Goal: Find contact information: Find contact information

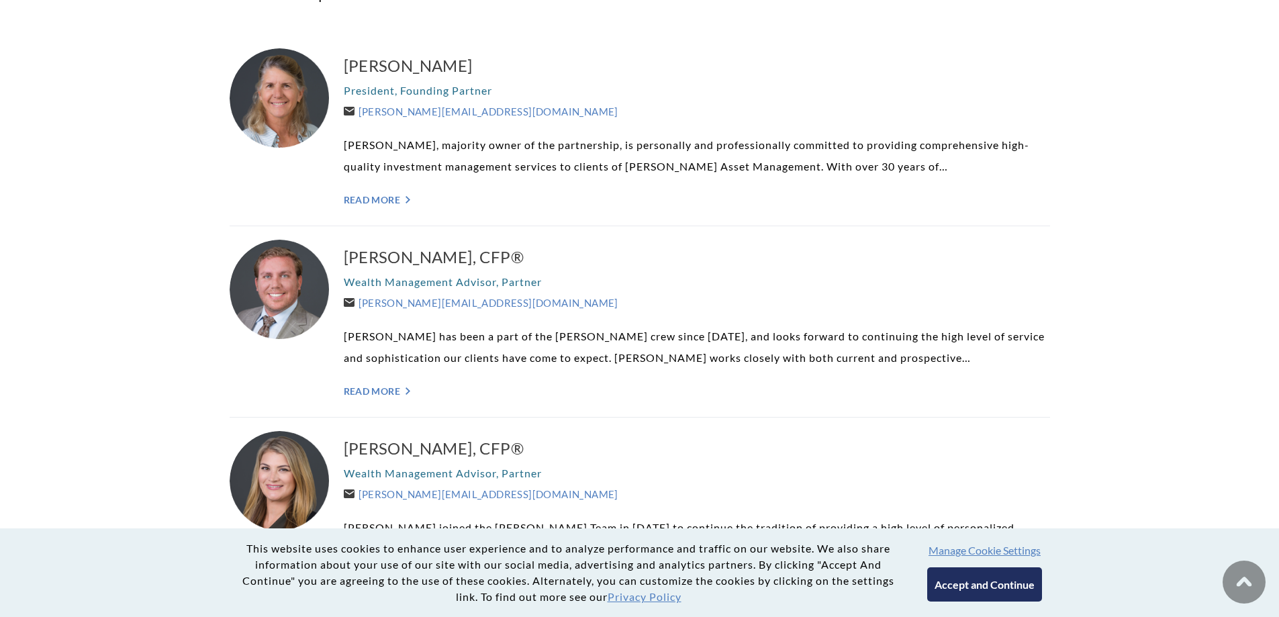
scroll to position [470, 0]
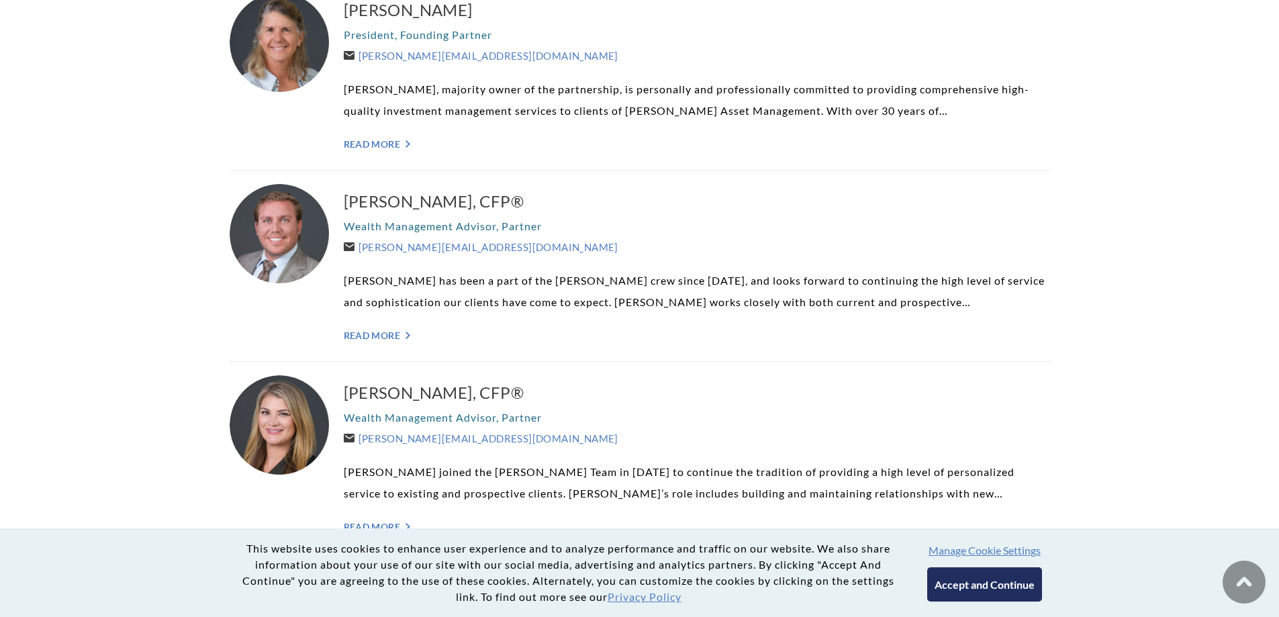
click at [387, 225] on p "Wealth Management Advisor, Partner" at bounding box center [697, 225] width 706 height 21
click at [387, 224] on p "Wealth Management Advisor, Partner" at bounding box center [697, 225] width 706 height 21
copy div "Wealth Management Advisor, Partner"
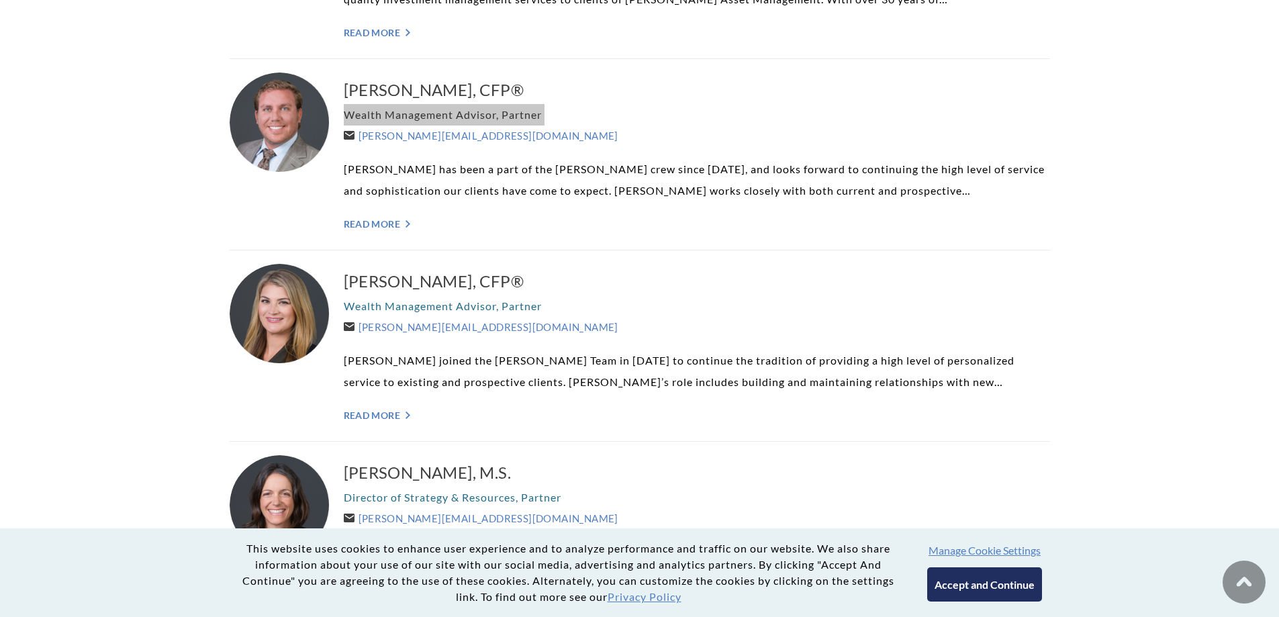
scroll to position [604, 0]
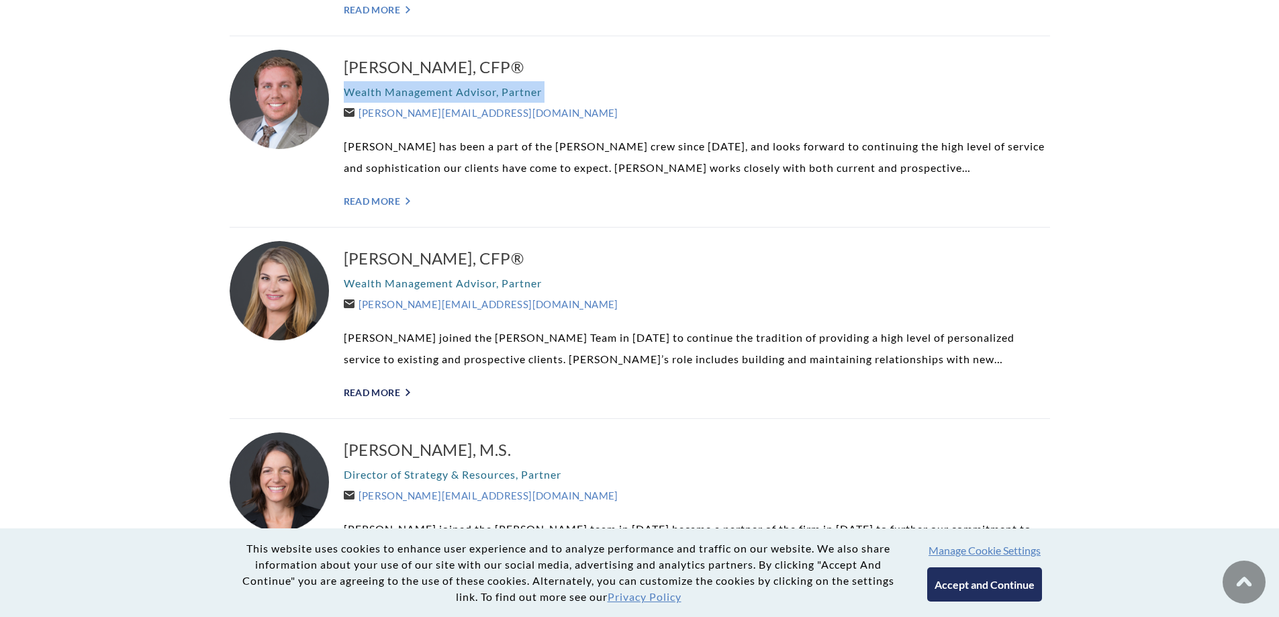
click at [395, 394] on link "Read More ">" at bounding box center [697, 392] width 706 height 11
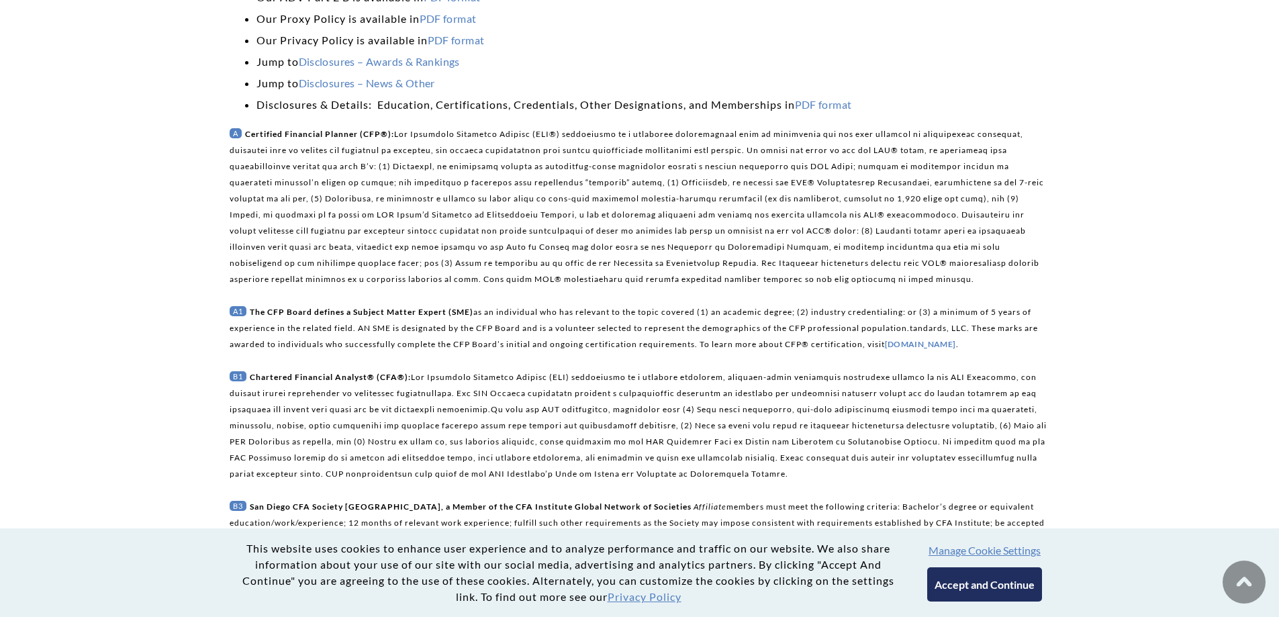
scroll to position [470, 0]
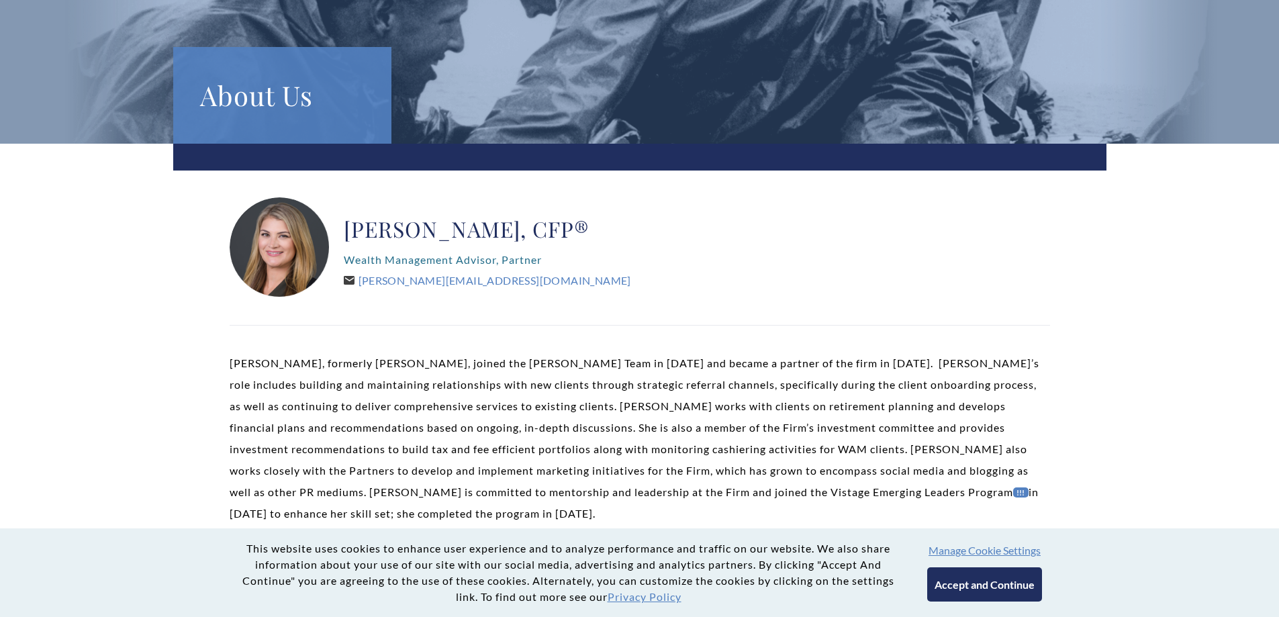
scroll to position [134, 0]
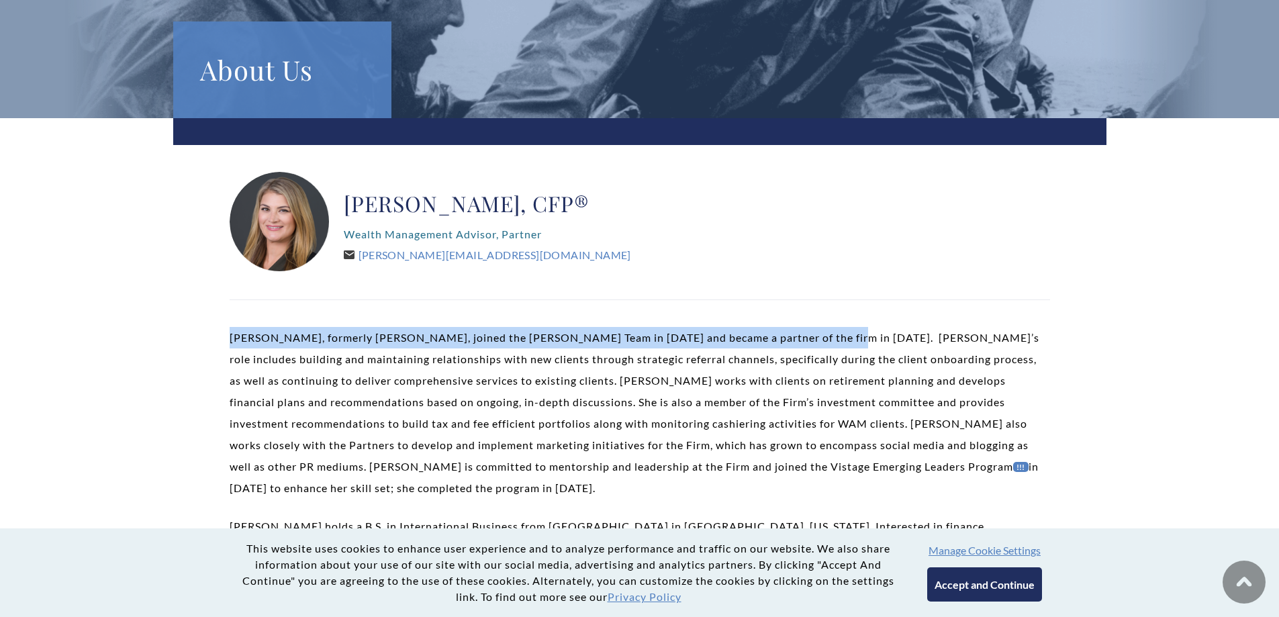
drag, startPoint x: 219, startPoint y: 338, endPoint x: 815, endPoint y: 338, distance: 596.0
copy p "Kelli Burger, formerly Kelli Ruby, joined the Weatherly Team in 2011 and became…"
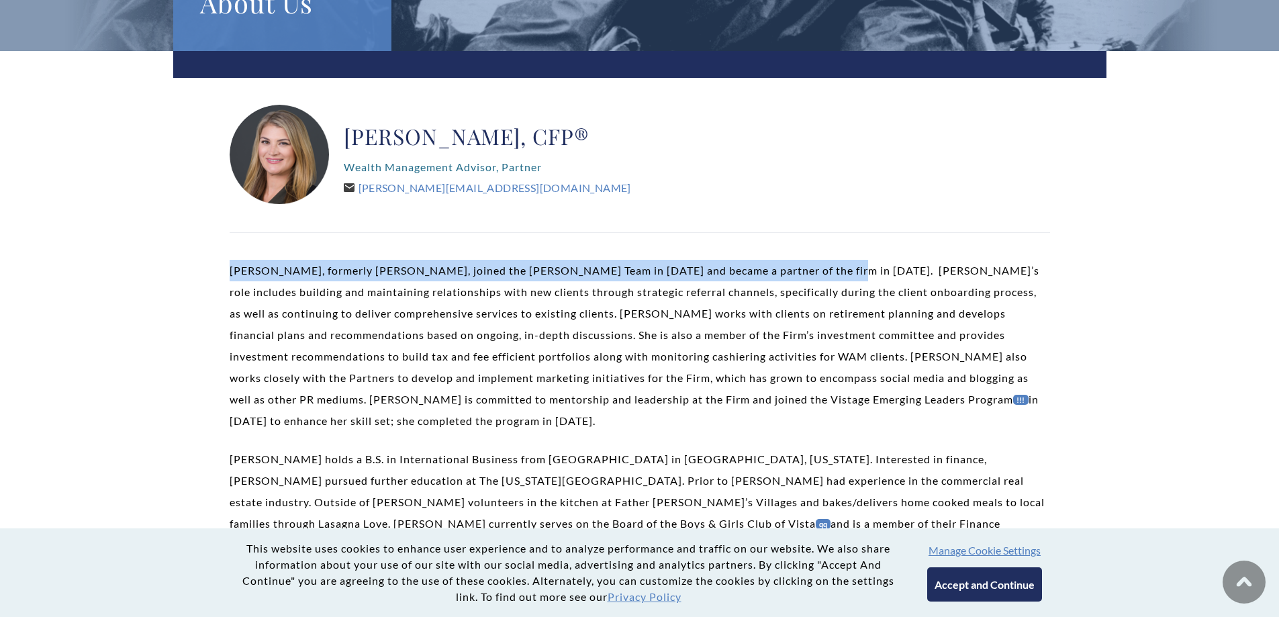
scroll to position [0, 0]
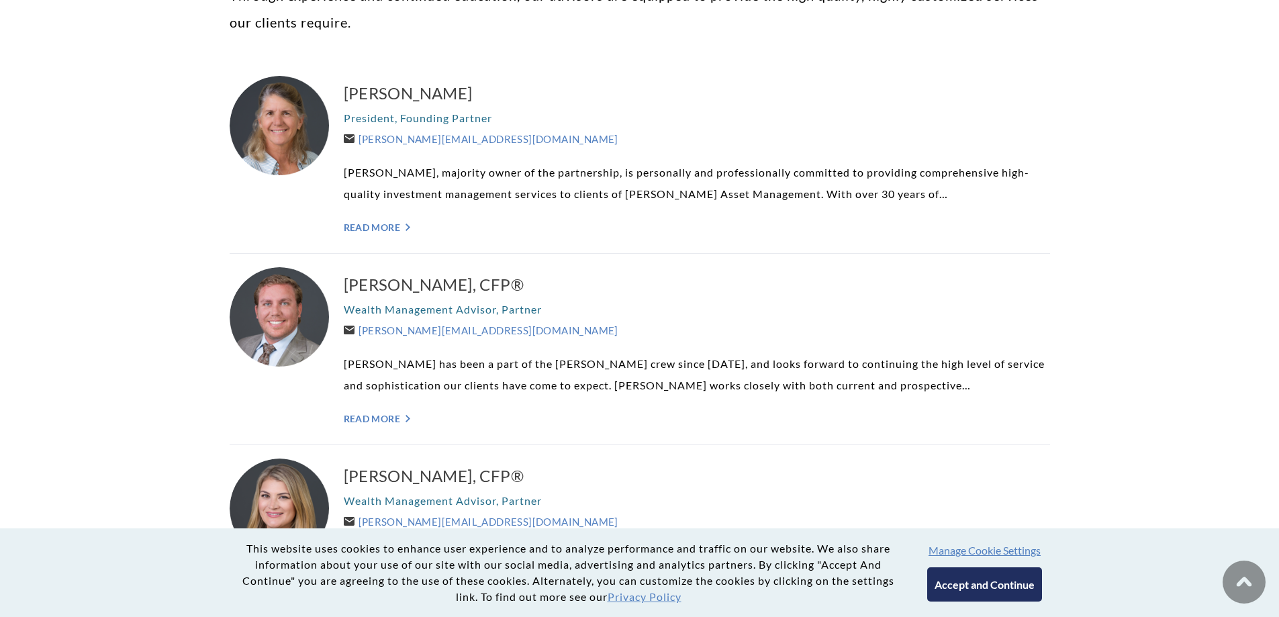
scroll to position [336, 0]
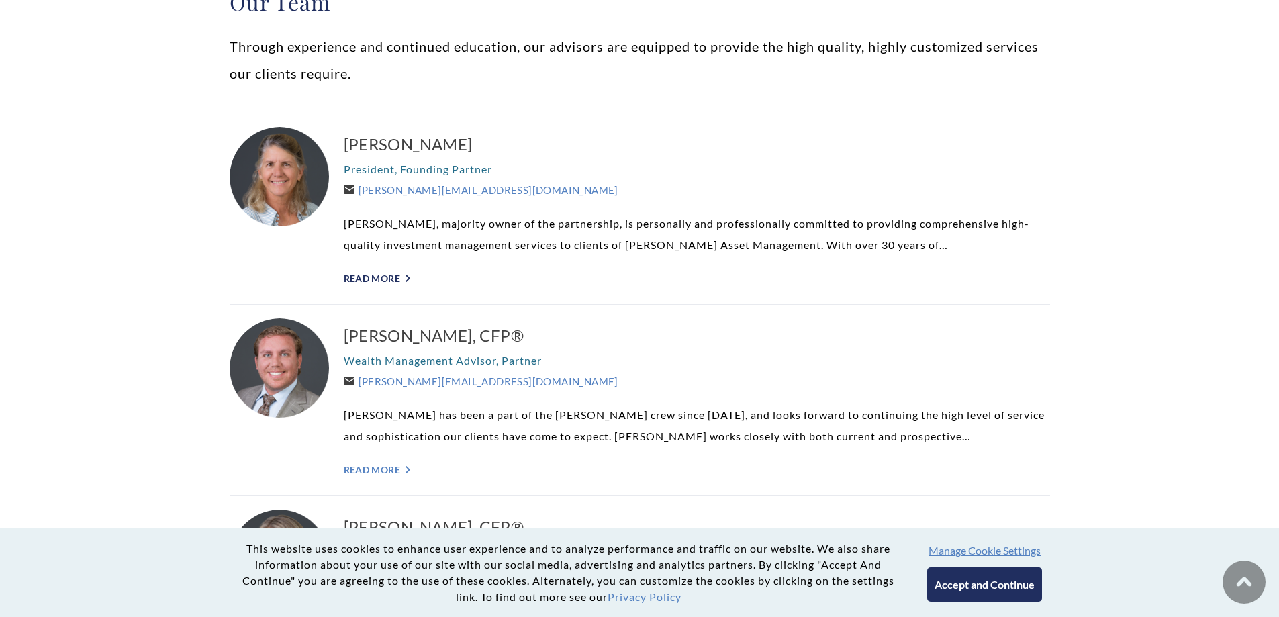
click at [348, 282] on link "Read More ">" at bounding box center [697, 278] width 706 height 11
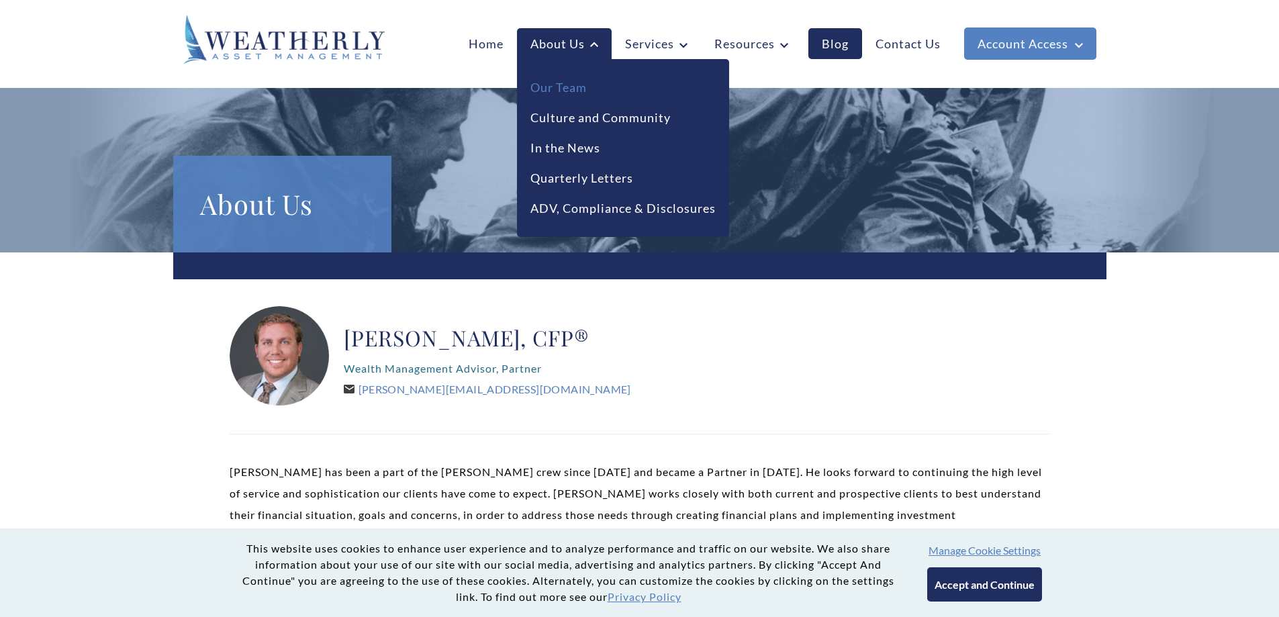
click at [554, 83] on link "Our Team" at bounding box center [558, 88] width 56 height 18
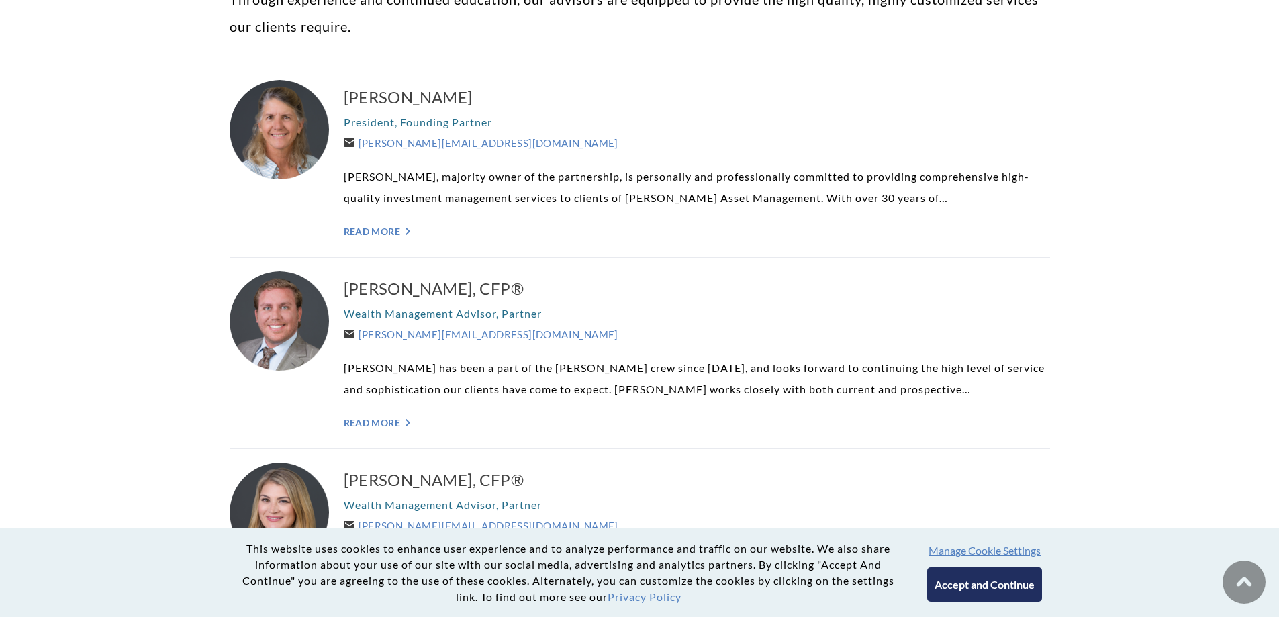
scroll to position [268, 0]
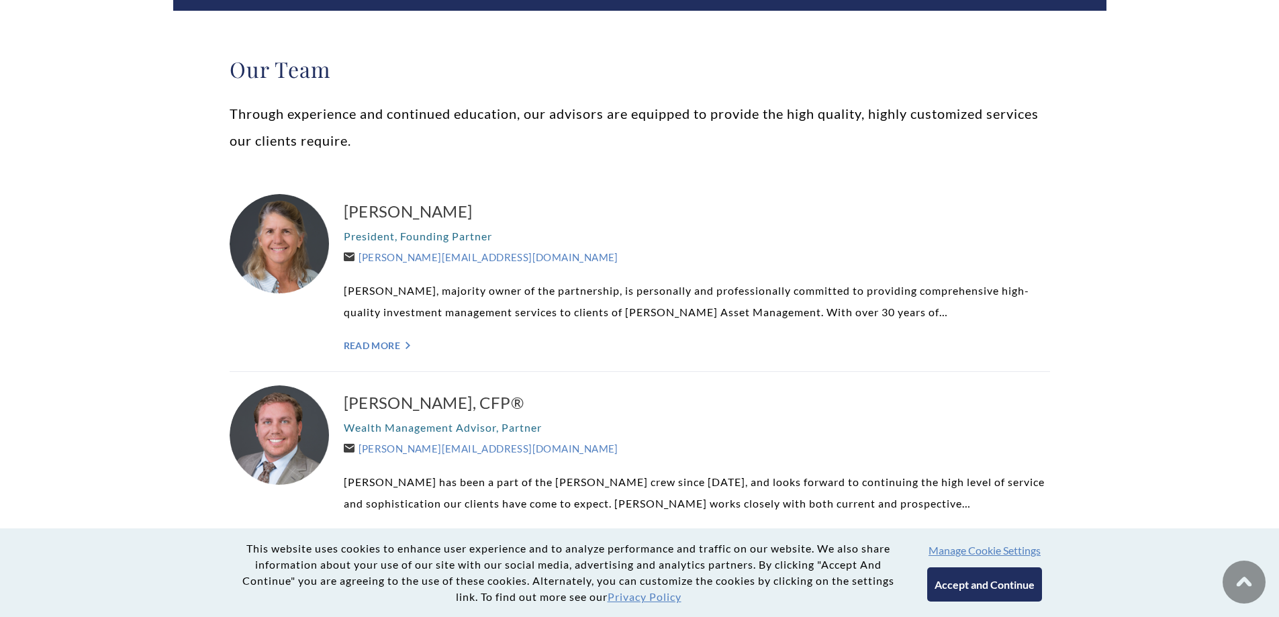
click at [400, 352] on div "Carolyn P. Taylor President, Founding Partner Carolyn@WeatherlyAssetMgt.com Car…" at bounding box center [697, 276] width 706 height 164
click at [425, 208] on h3 "[PERSON_NAME]" at bounding box center [697, 211] width 706 height 21
drag, startPoint x: 534, startPoint y: 313, endPoint x: 525, endPoint y: 311, distance: 9.0
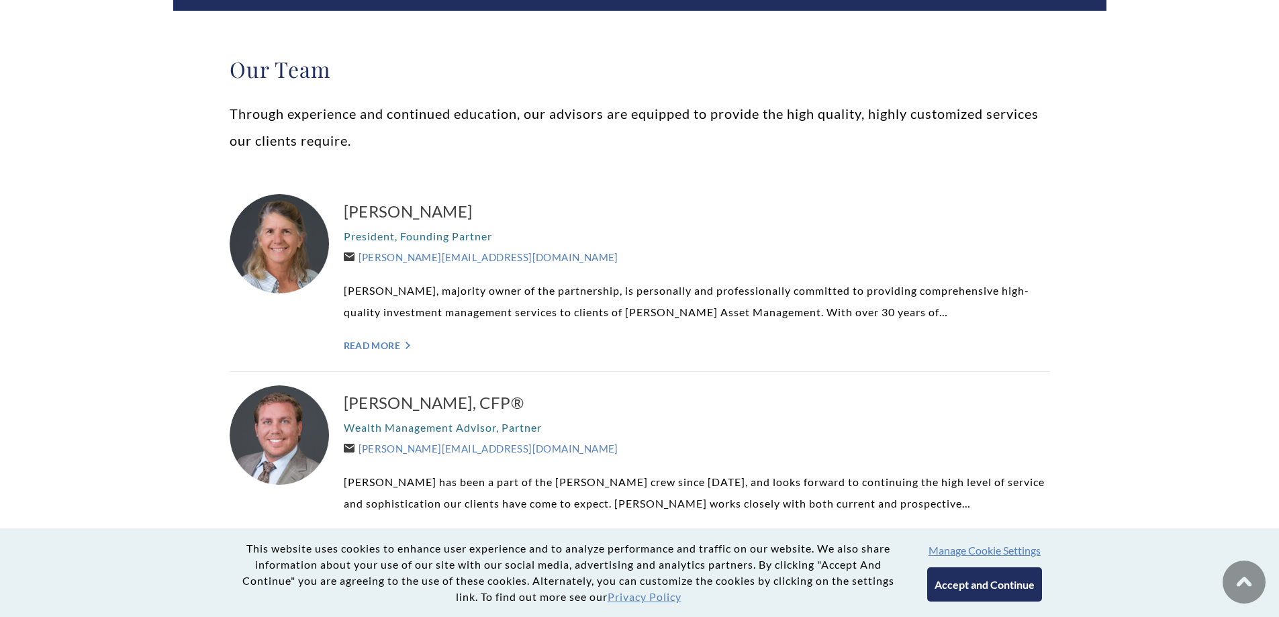
drag, startPoint x: 555, startPoint y: 309, endPoint x: 381, endPoint y: 305, distance: 173.9
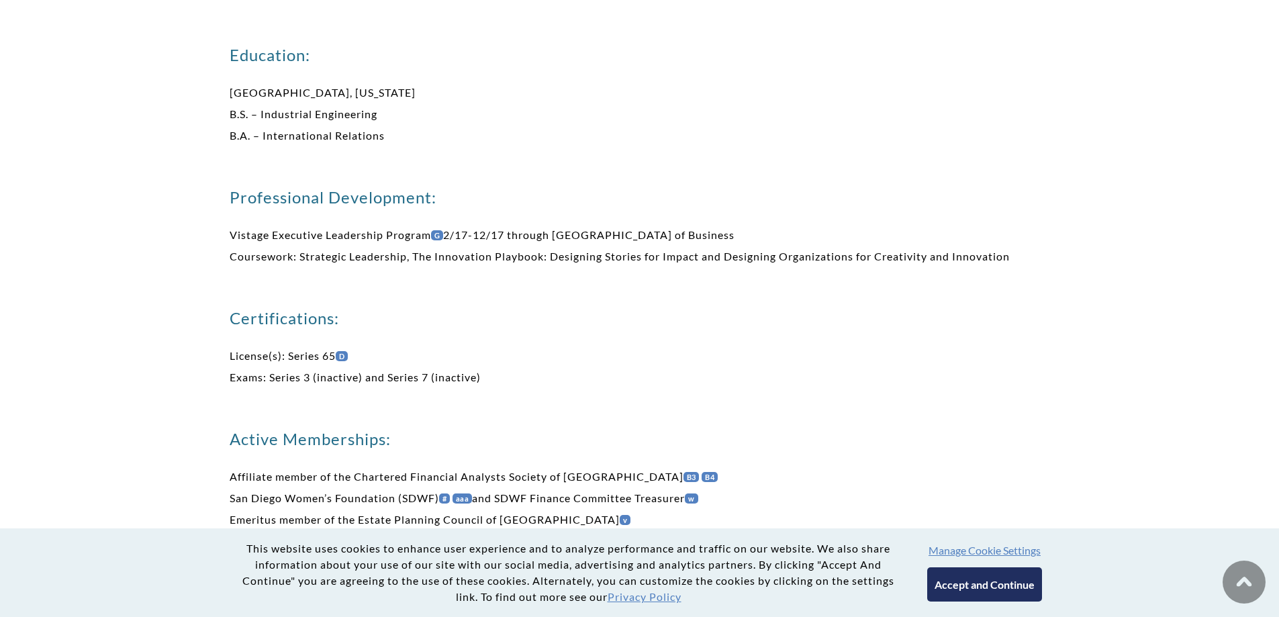
scroll to position [1074, 0]
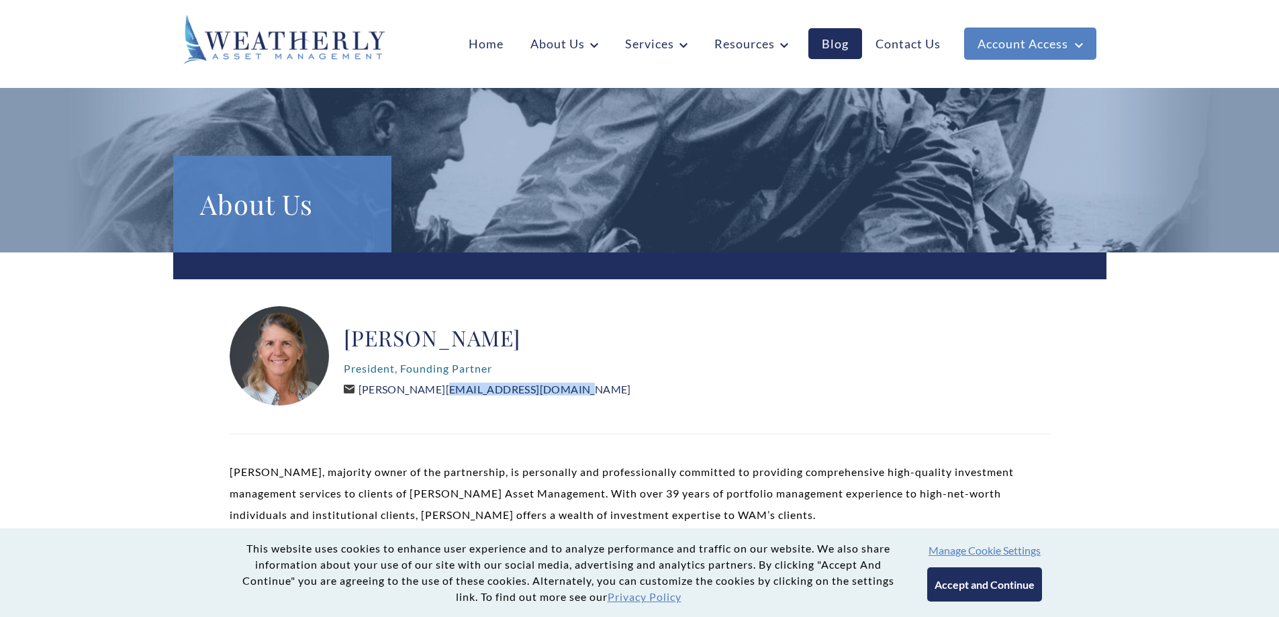
drag, startPoint x: 556, startPoint y: 384, endPoint x: 403, endPoint y: 386, distance: 153.0
click at [403, 386] on div "Carolyn P. Taylor President, Founding Partner Carolyn@WeatherlyAssetMgt.com" at bounding box center [640, 356] width 820 height 101
copy link "@WeatherlyAssetMgt.com"
click at [458, 390] on link "[PERSON_NAME][EMAIL_ADDRESS][DOMAIN_NAME]" at bounding box center [487, 389] width 287 height 13
drag, startPoint x: 403, startPoint y: 389, endPoint x: 528, endPoint y: 394, distance: 124.3
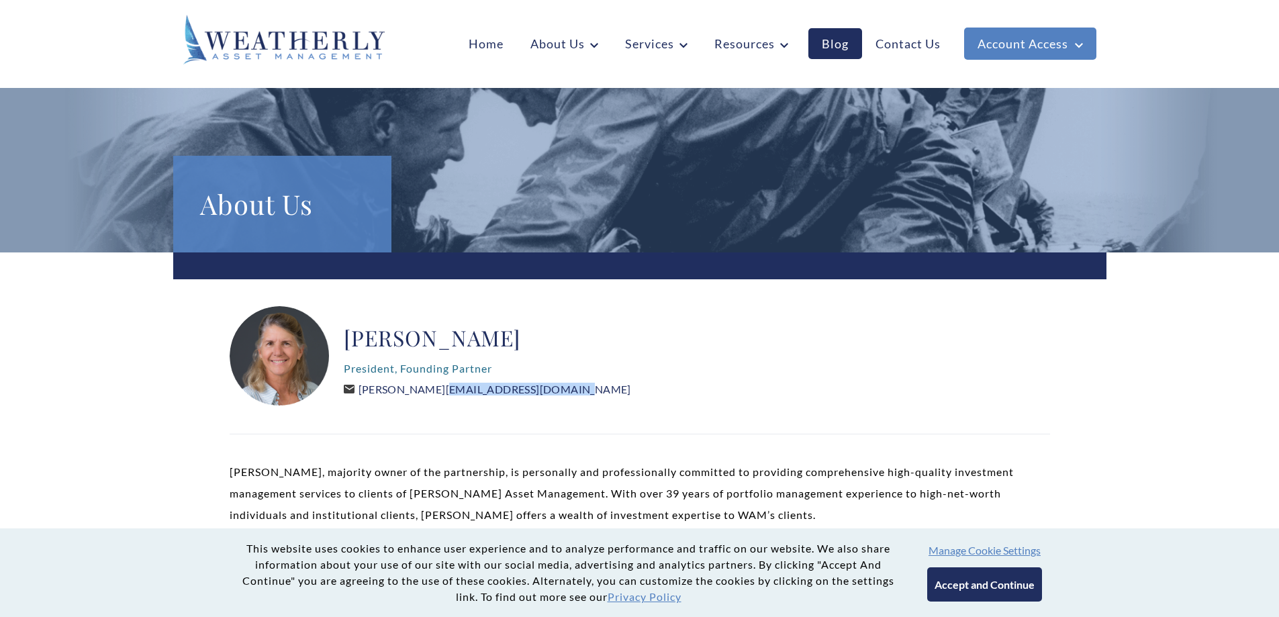
click at [528, 394] on link "[PERSON_NAME][EMAIL_ADDRESS][DOMAIN_NAME]" at bounding box center [487, 389] width 287 height 13
copy link "@WeatherlyAssetMgt.com"
click at [404, 368] on p "President, Founding Partner" at bounding box center [487, 368] width 287 height 21
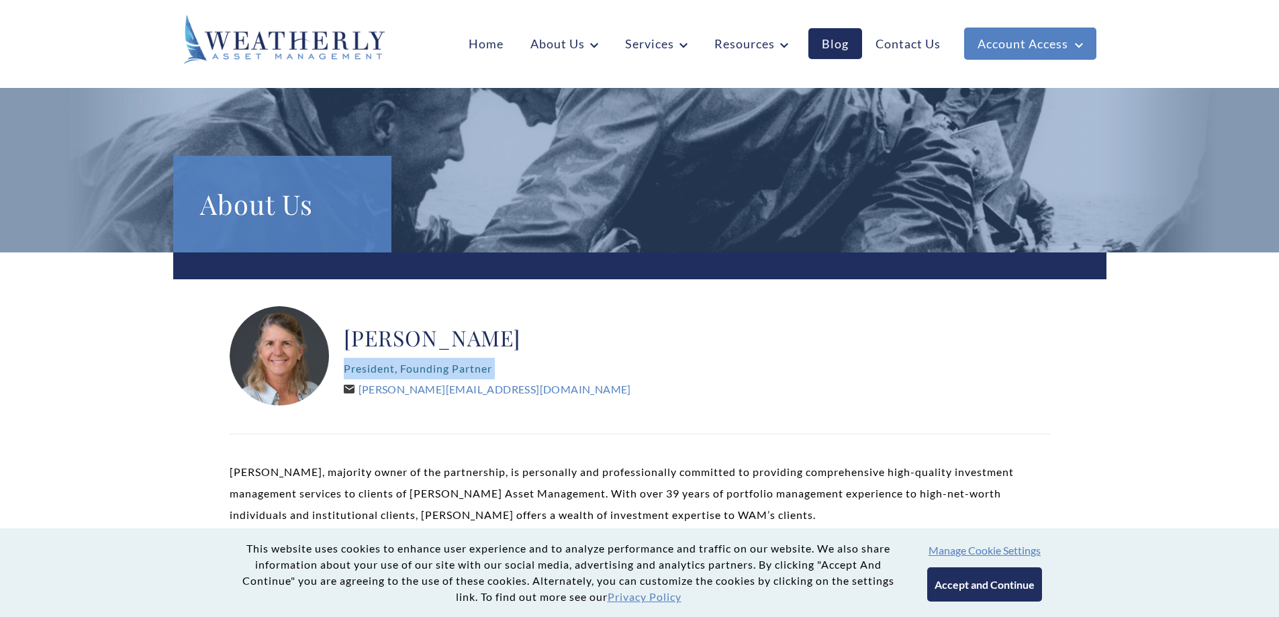
copy div "President, Founding Partner"
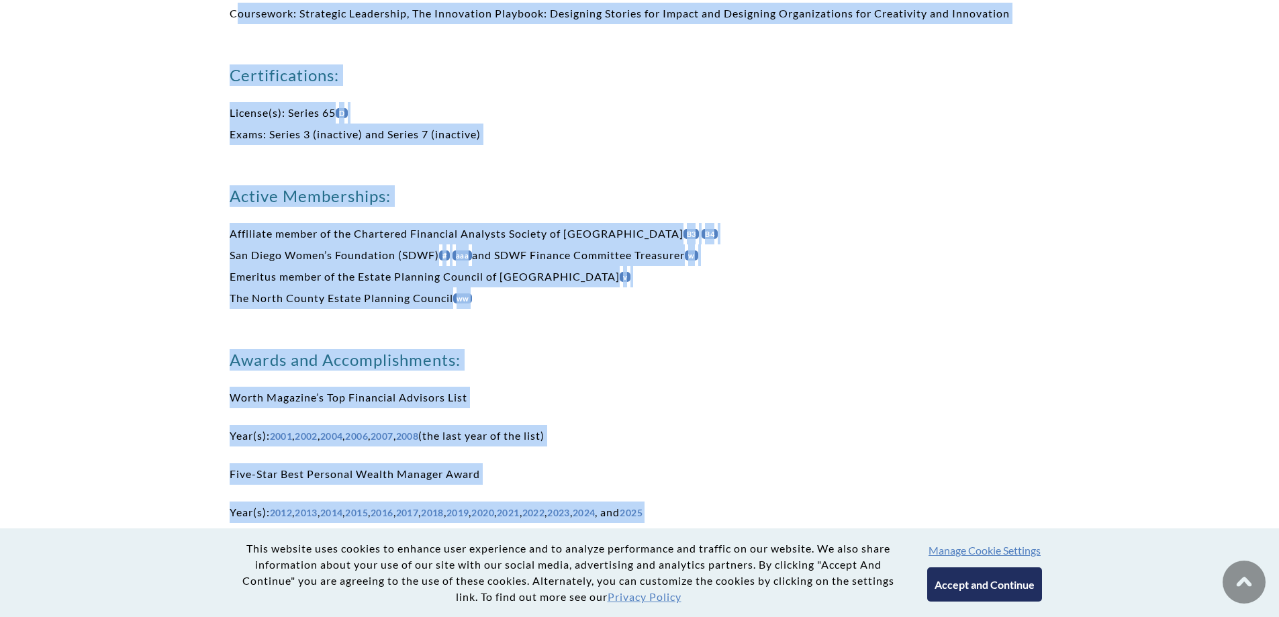
scroll to position [1130, 0]
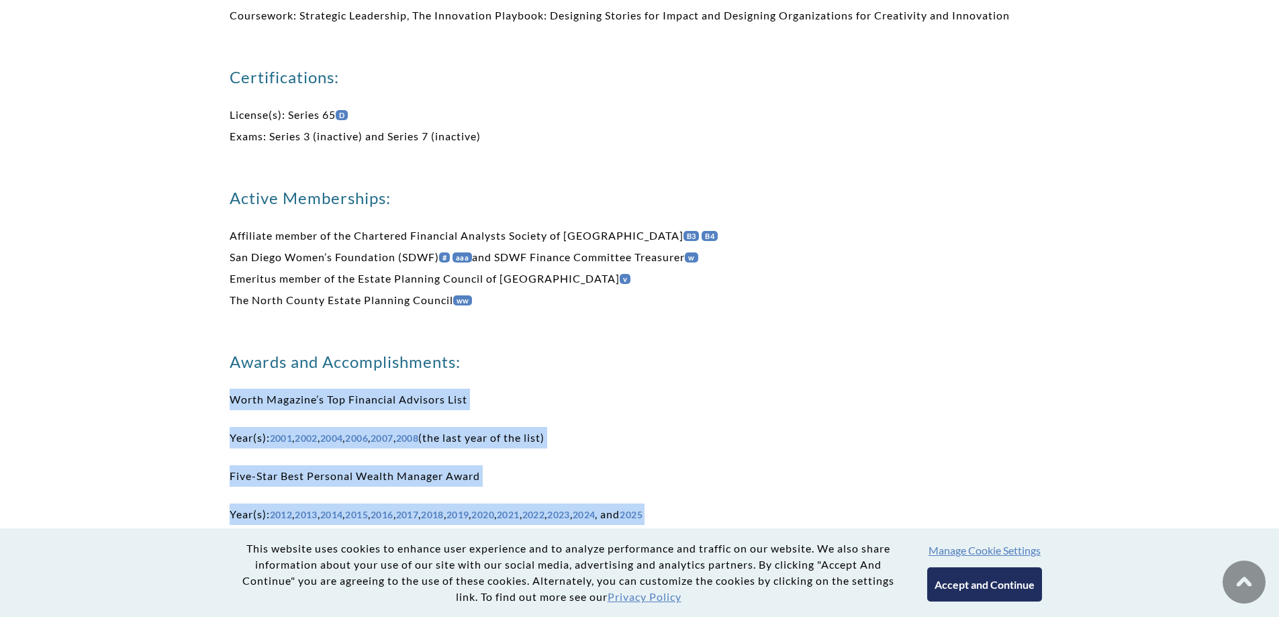
drag, startPoint x: 591, startPoint y: 334, endPoint x: 232, endPoint y: 380, distance: 361.4
copy div "Worth Magazine’s Top Financial Advisors List Year(s): 2001 , 2002 , 2004 , 2006…"
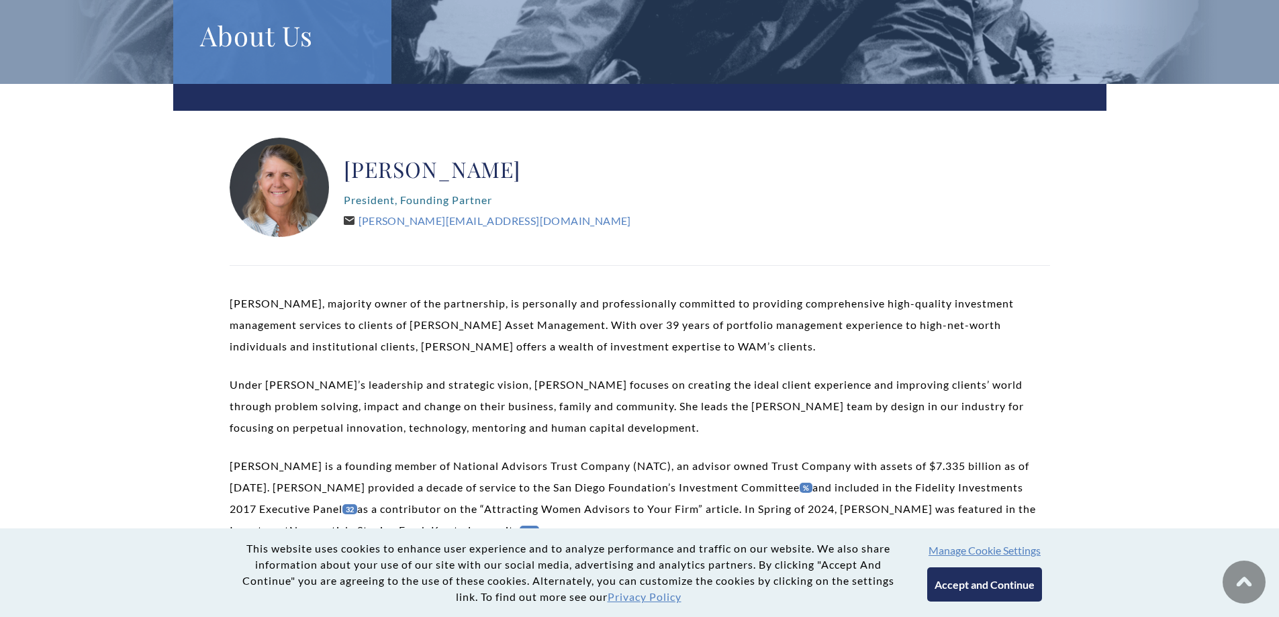
scroll to position [0, 0]
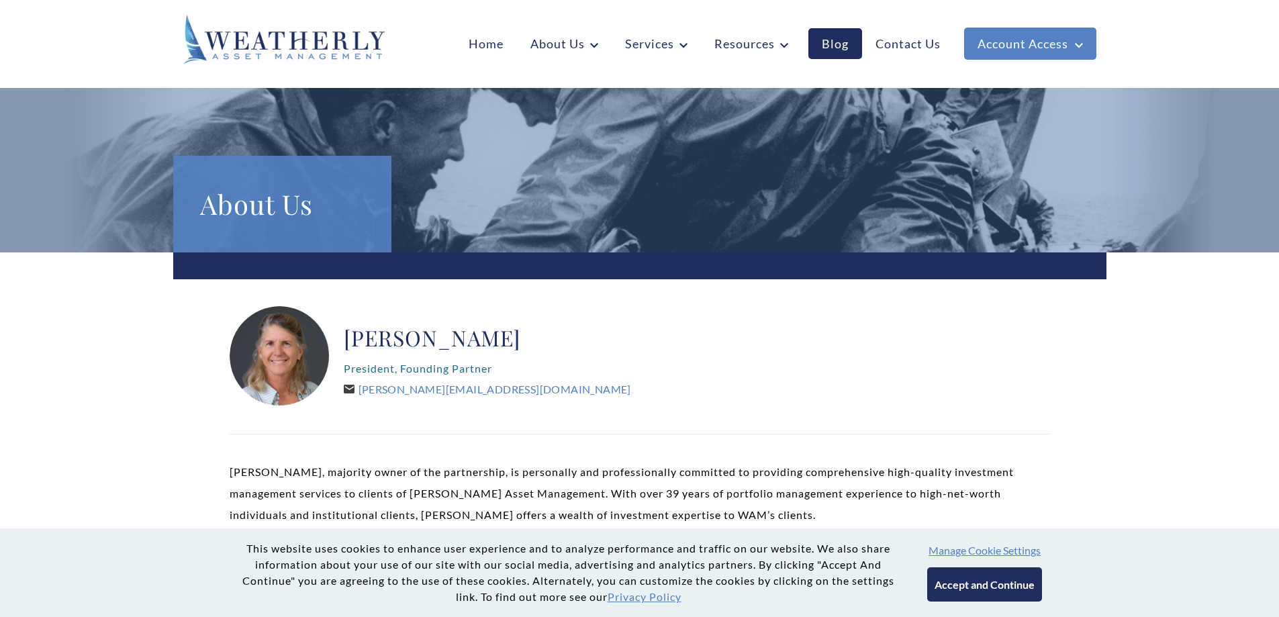
click at [379, 361] on p "President, Founding Partner" at bounding box center [487, 368] width 287 height 21
copy div "President, Founding Partner"
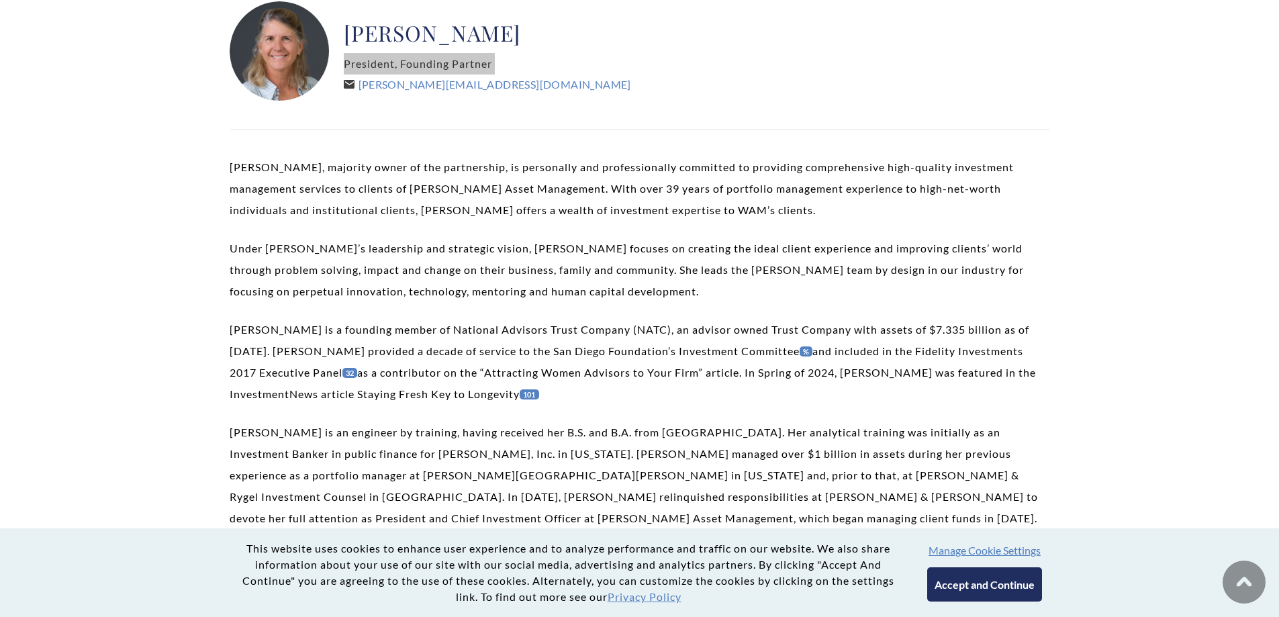
scroll to position [336, 0]
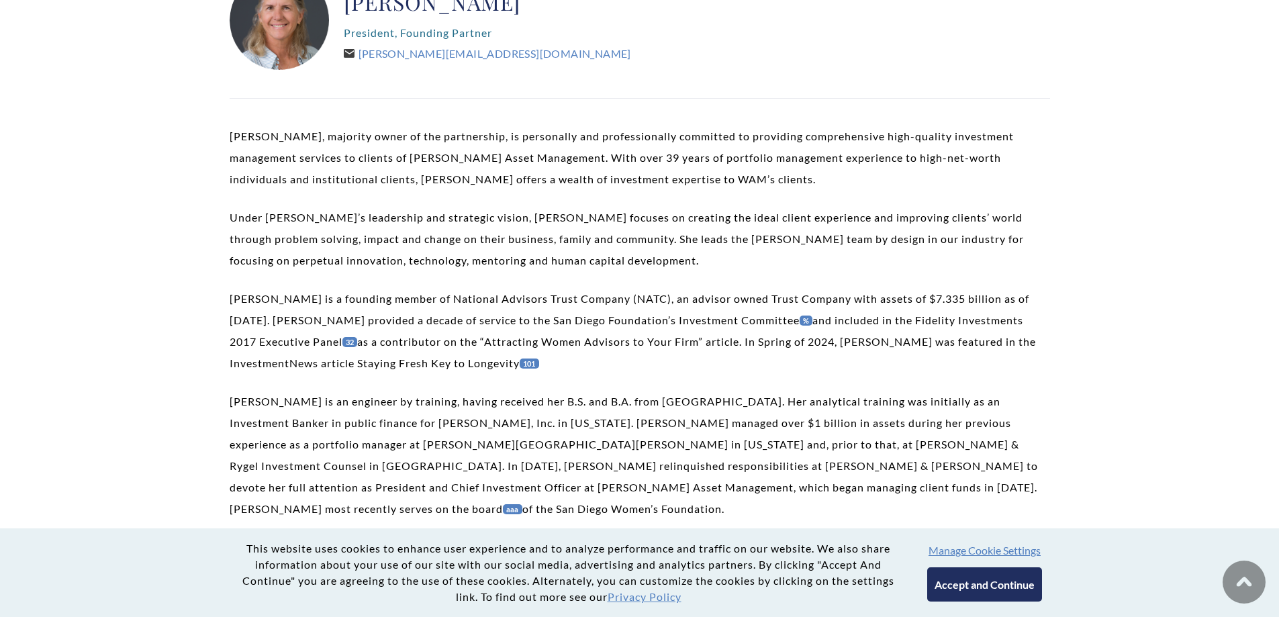
click at [381, 3] on h2 "Carolyn P. Taylor" at bounding box center [487, 2] width 287 height 27
copy div "Carolyn P. Taylor"
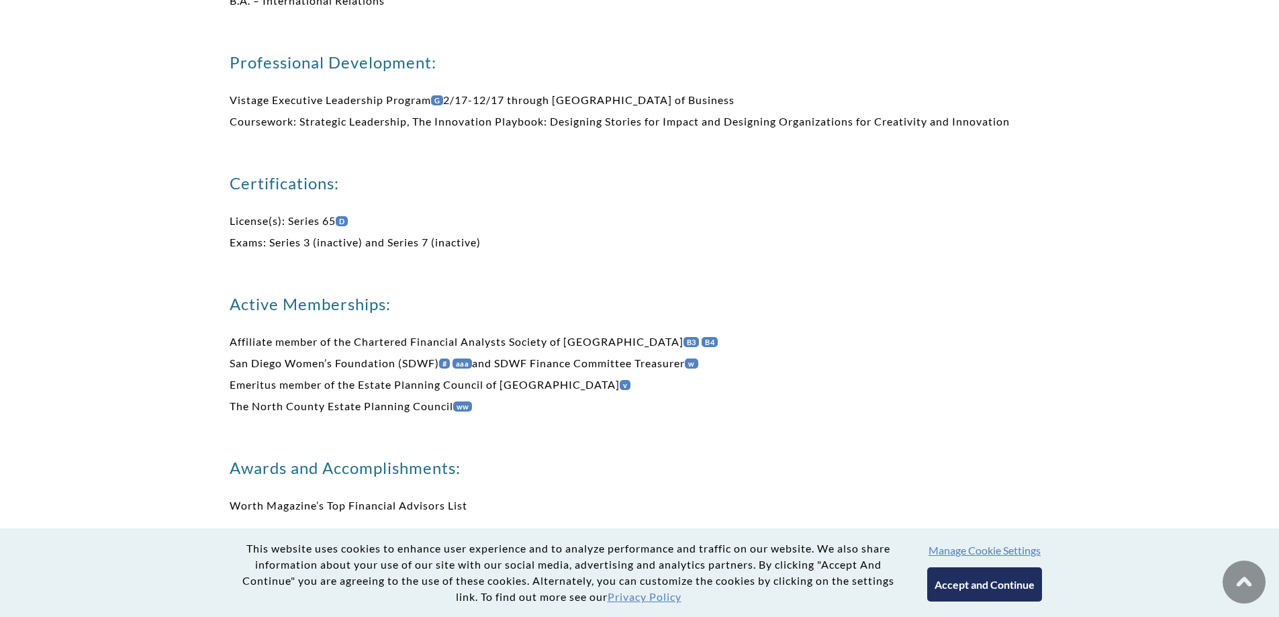
scroll to position [1678, 0]
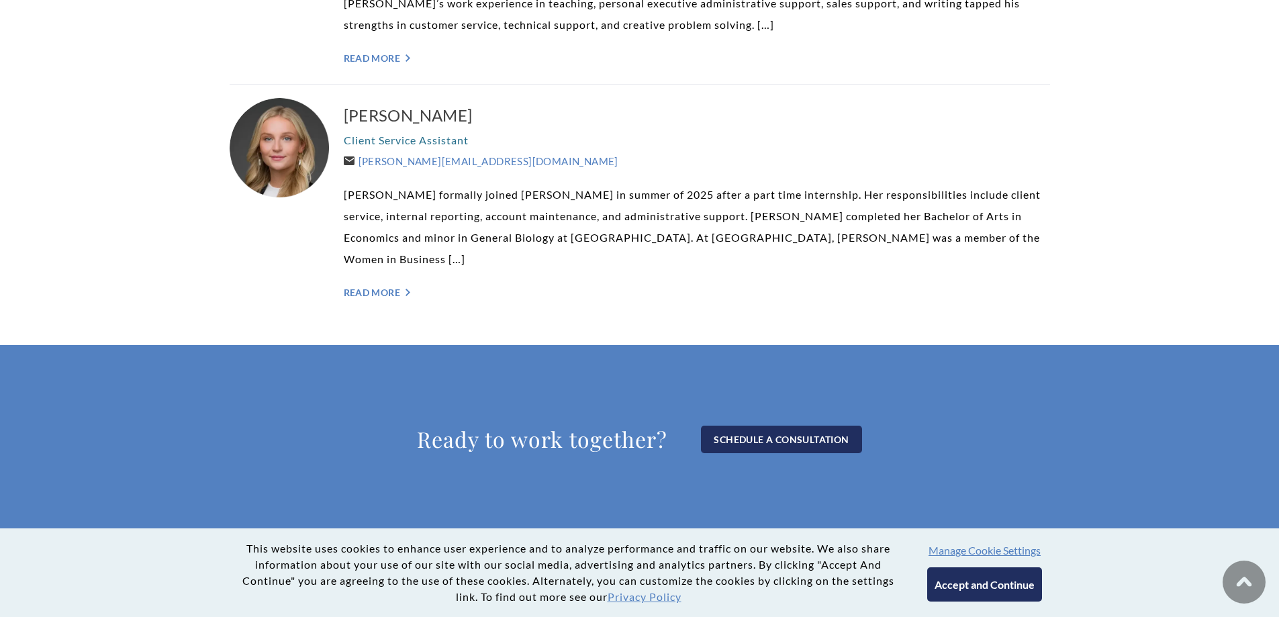
scroll to position [3631, 0]
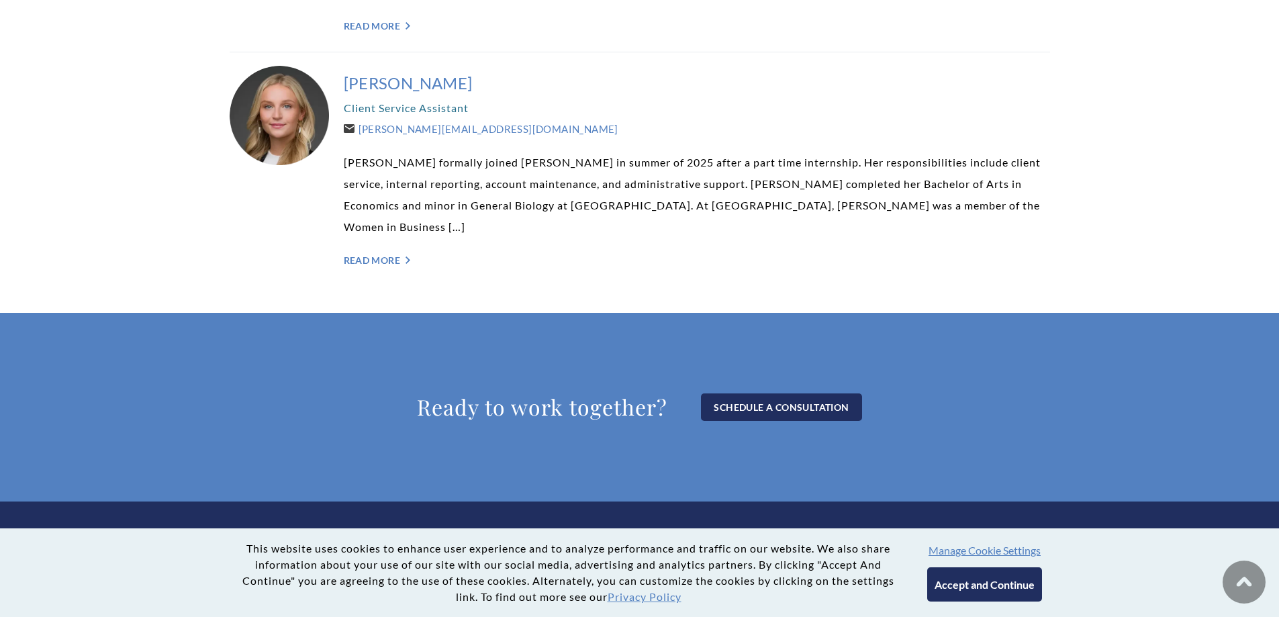
click at [419, 72] on h3 "[PERSON_NAME]" at bounding box center [697, 82] width 706 height 21
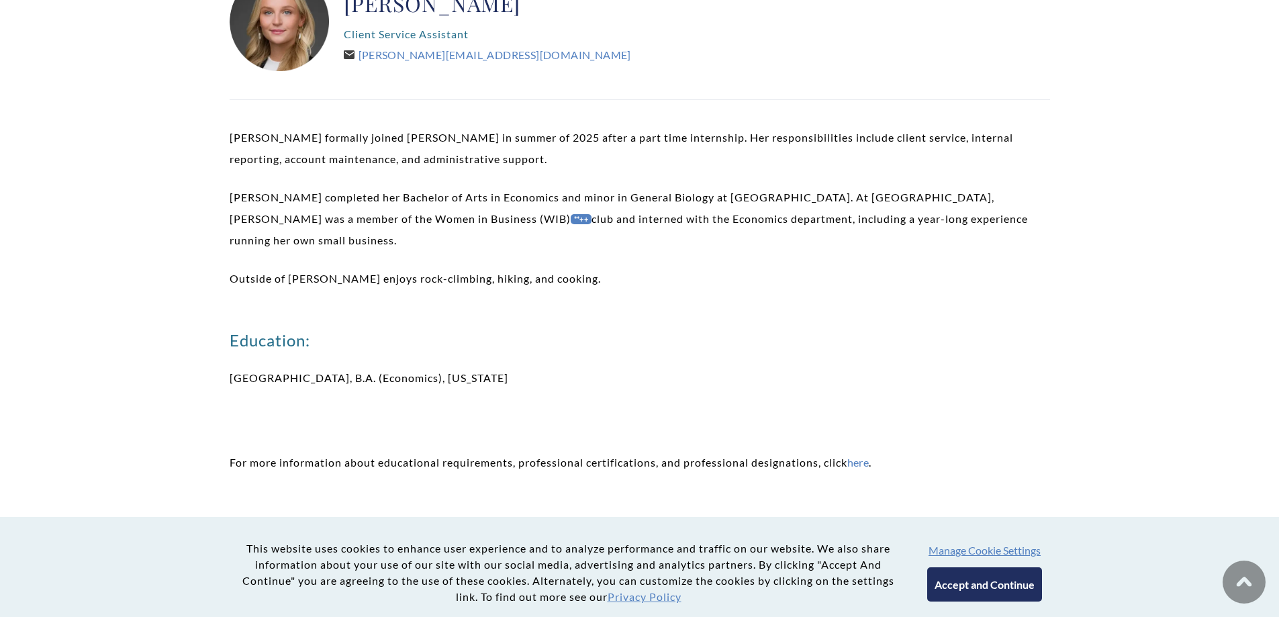
scroll to position [336, 0]
click at [360, 12] on h2 "[PERSON_NAME]" at bounding box center [487, 2] width 287 height 27
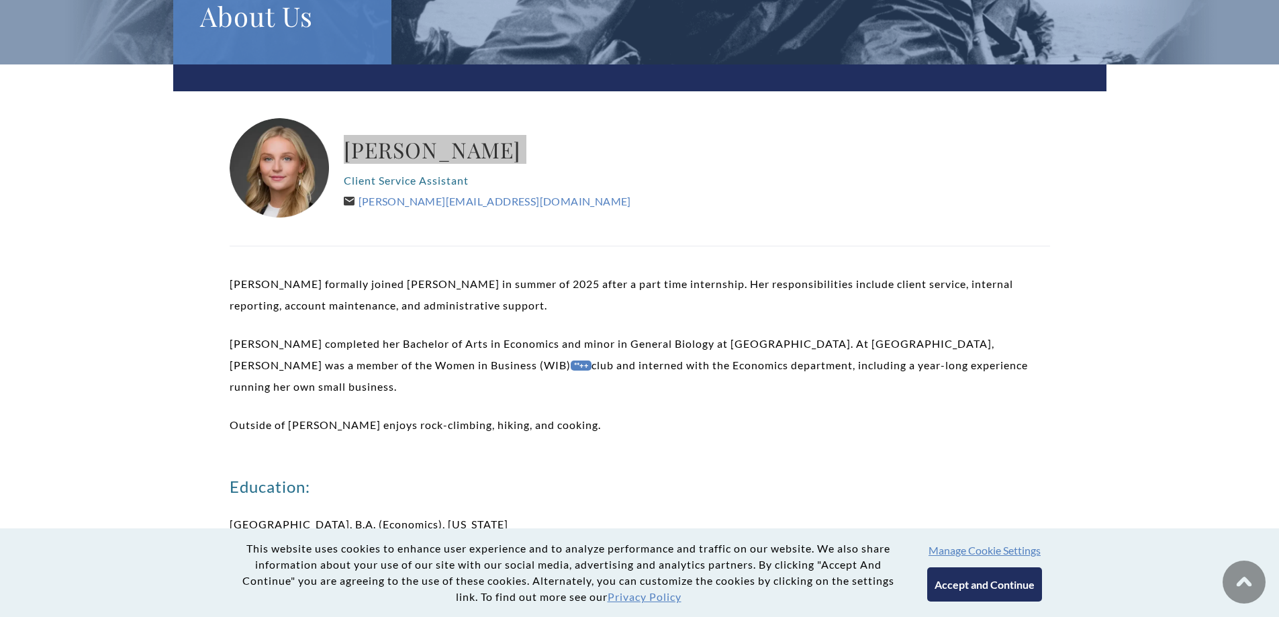
scroll to position [67, 0]
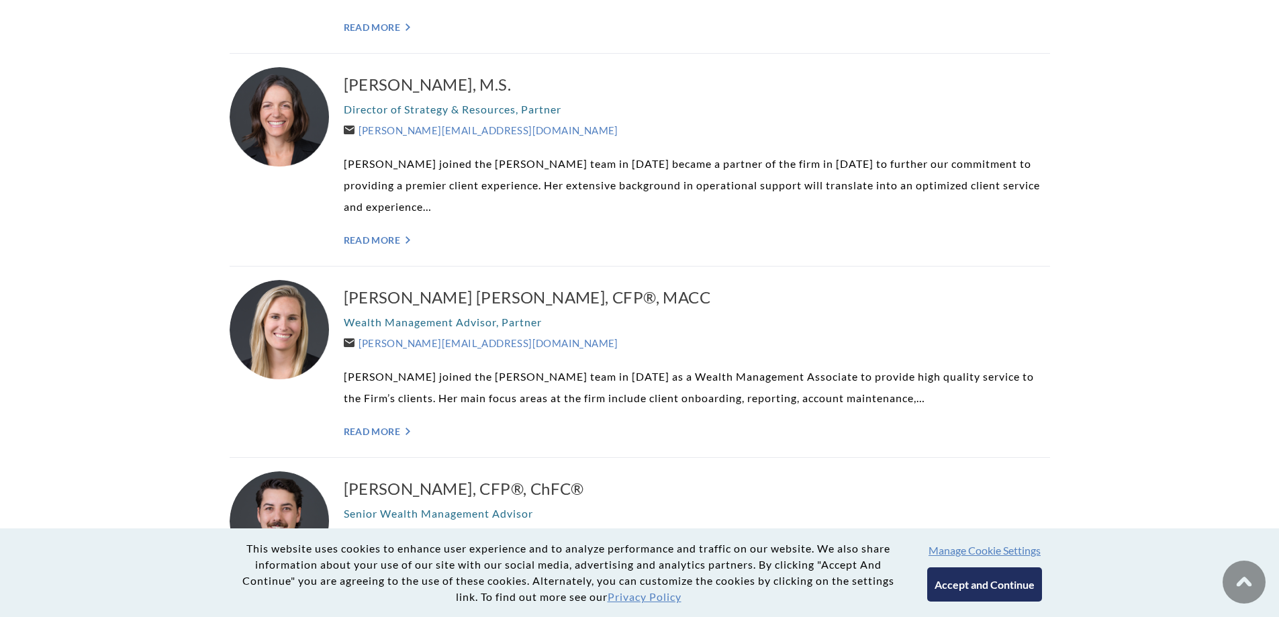
scroll to position [677, 0]
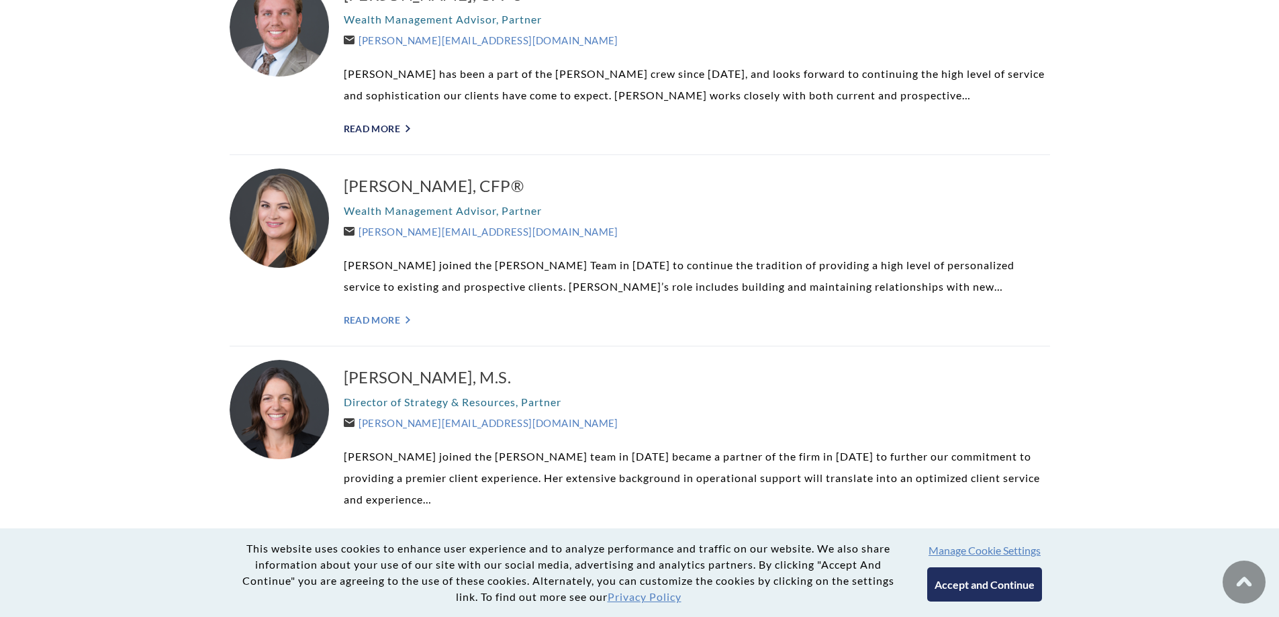
click at [391, 130] on link "Read More ">" at bounding box center [697, 128] width 706 height 11
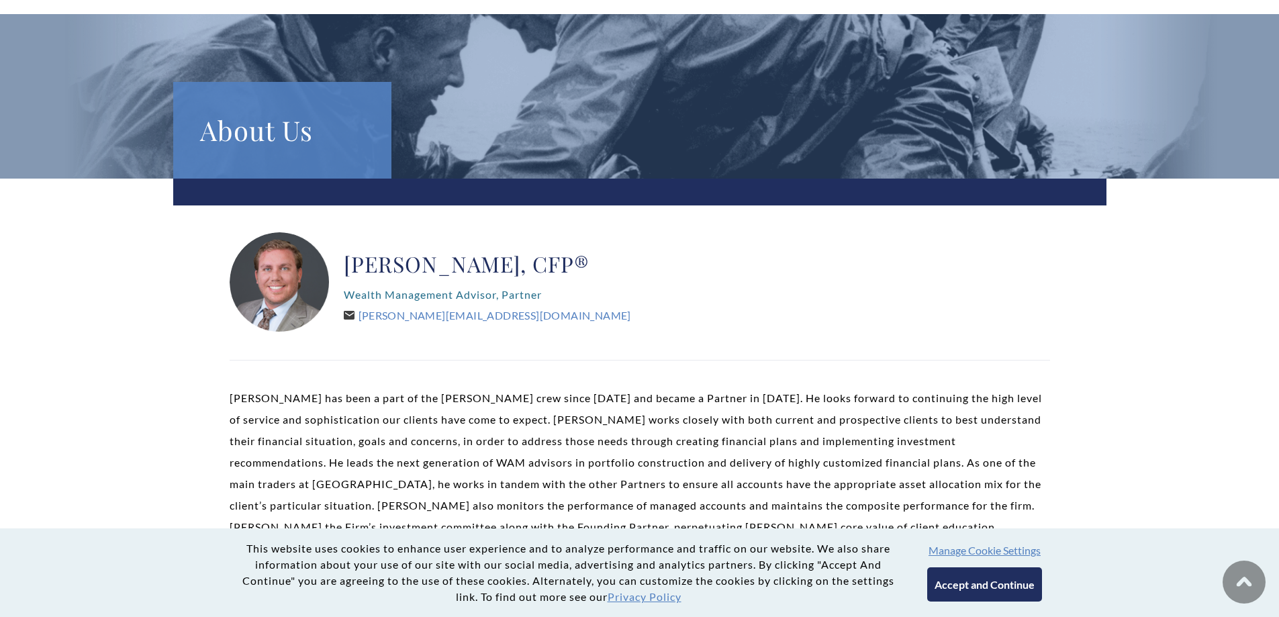
scroll to position [67, 0]
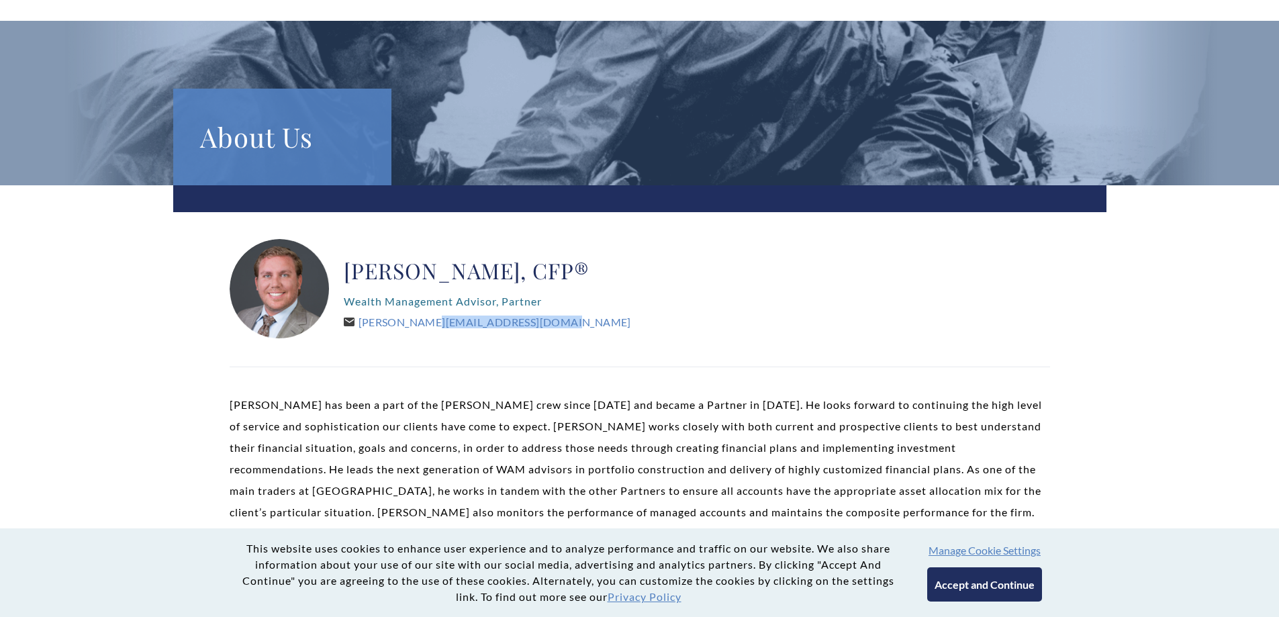
drag, startPoint x: 595, startPoint y: 332, endPoint x: 389, endPoint y: 331, distance: 206.1
click at [389, 331] on div "Brent Armstrong, CFP® Wealth Management Advisor, Partner Brent@WeatherlyAssetMg…" at bounding box center [640, 289] width 820 height 101
copy link "@WeatherlyAssetMgt.com"
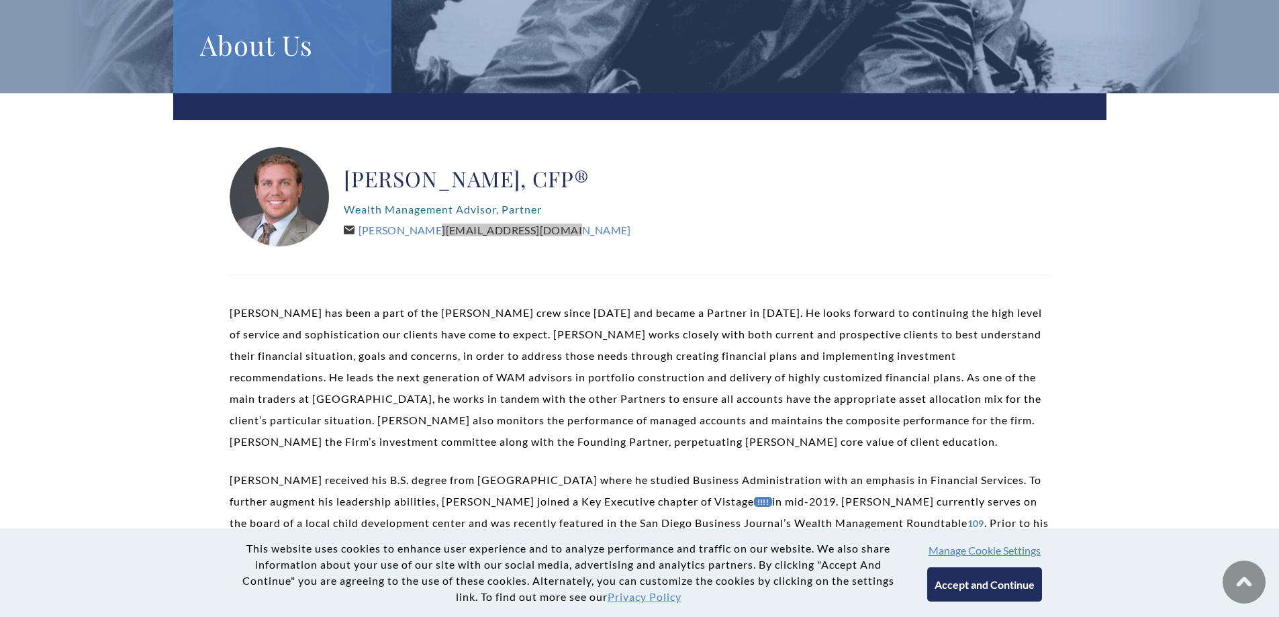
scroll to position [336, 0]
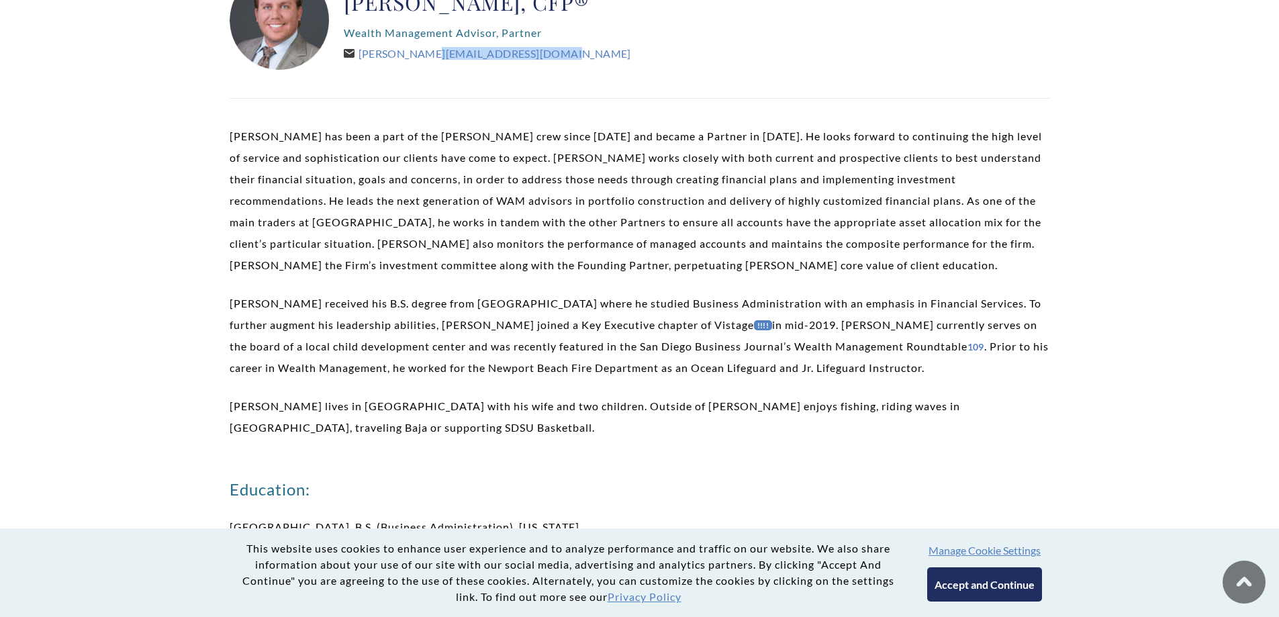
click at [1235, 583] on img at bounding box center [1243, 581] width 43 height 43
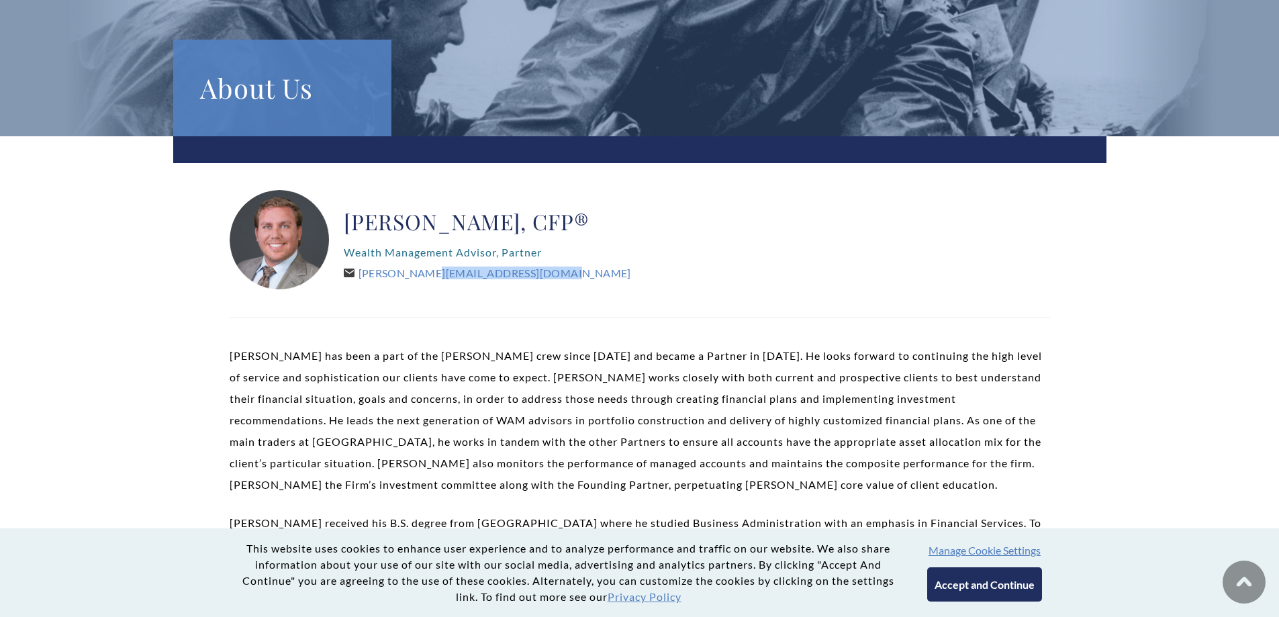
scroll to position [134, 0]
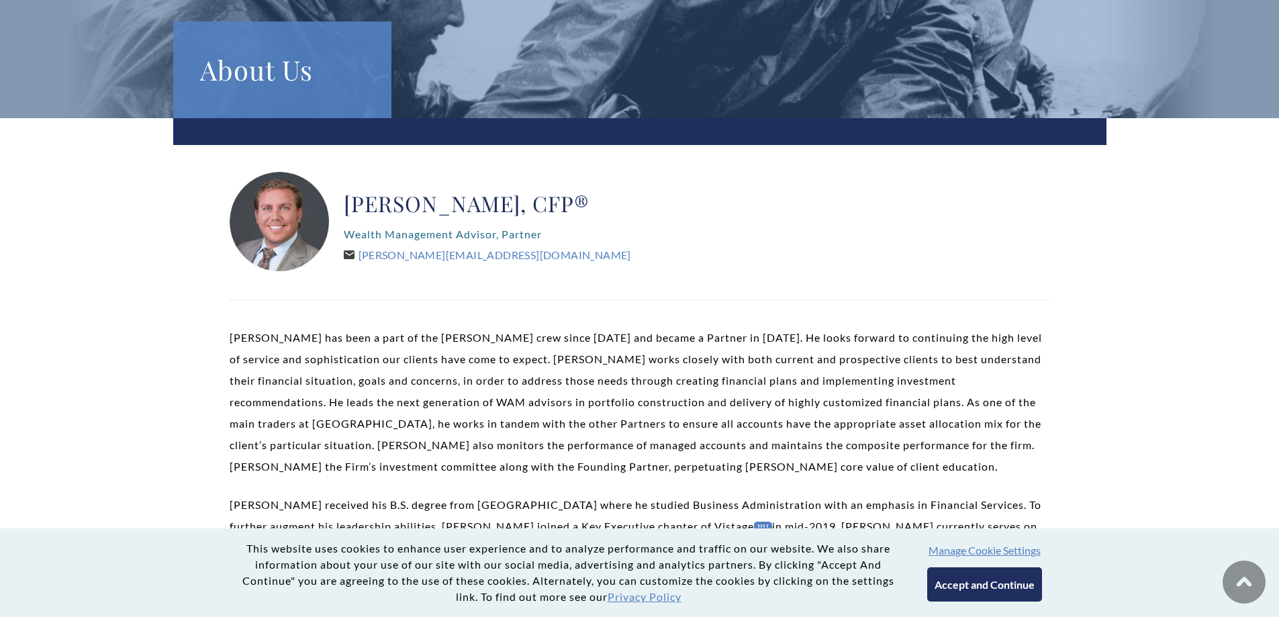
click at [462, 333] on p "Brent Armstrong has been a part of the Weatherly crew since 2007 and became a P…" at bounding box center [640, 402] width 820 height 150
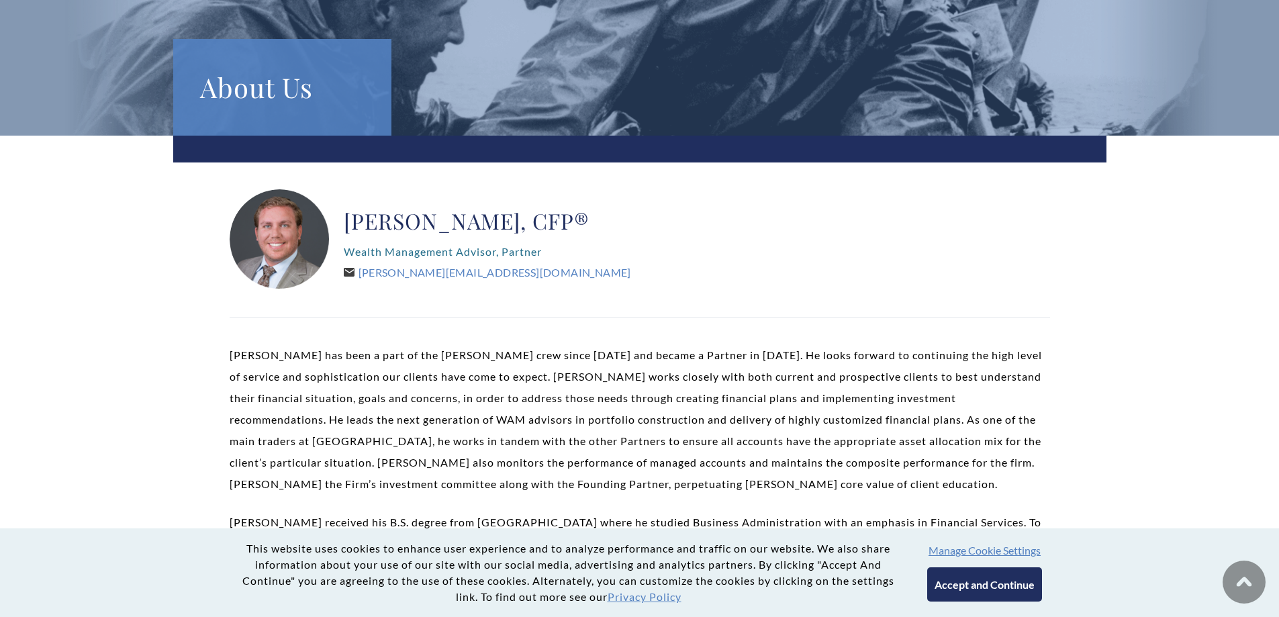
scroll to position [0, 0]
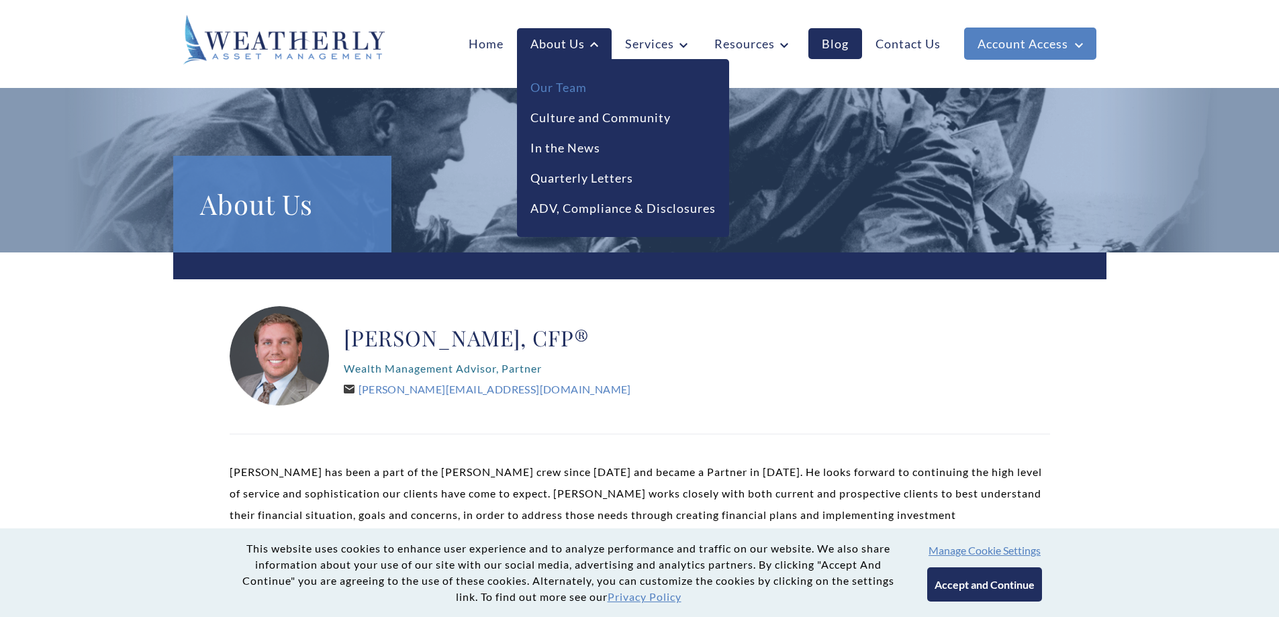
click at [568, 82] on link "Our Team" at bounding box center [558, 88] width 56 height 18
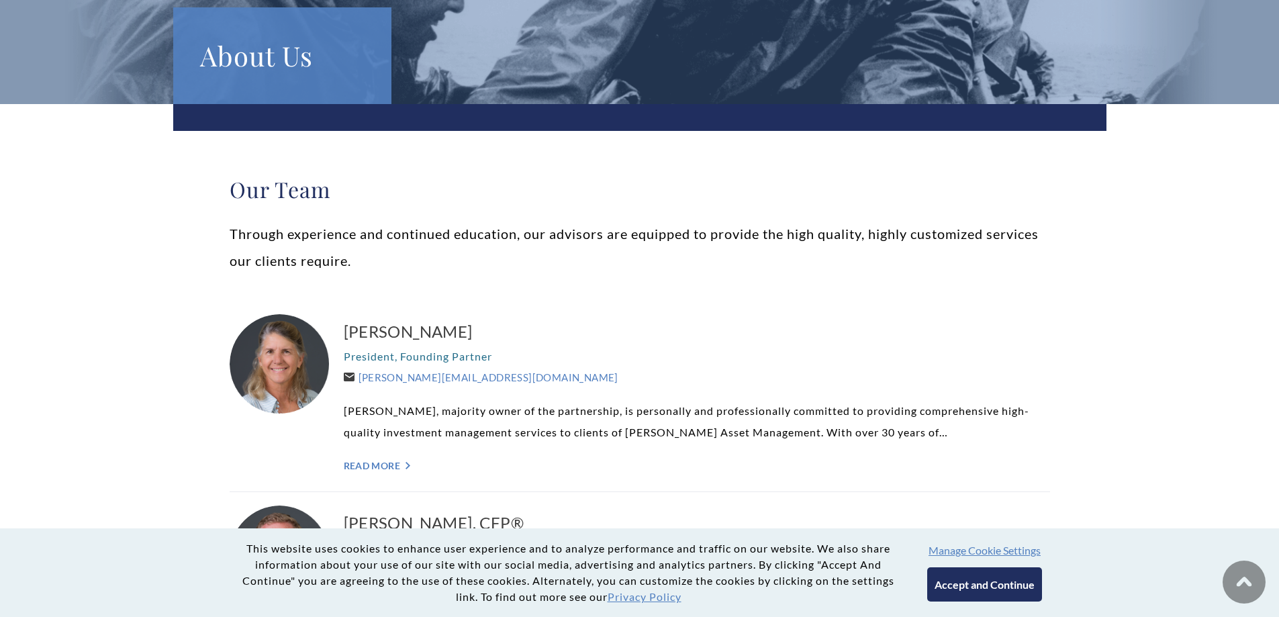
scroll to position [268, 0]
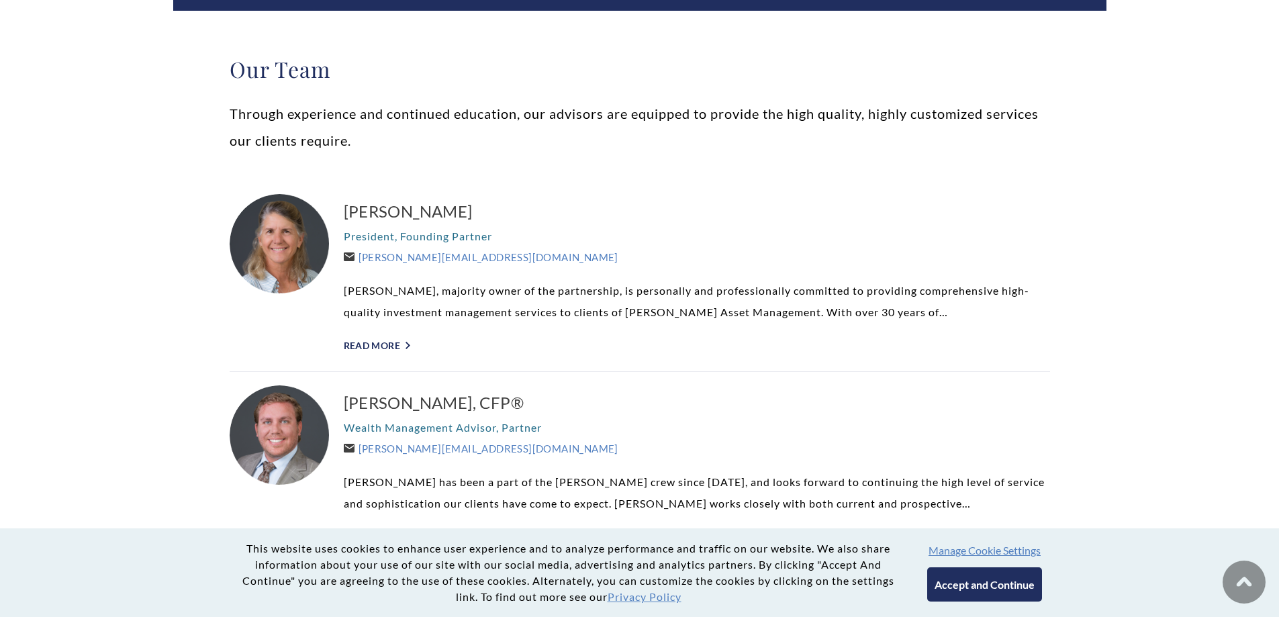
click at [393, 346] on link "Read More ">" at bounding box center [697, 345] width 706 height 11
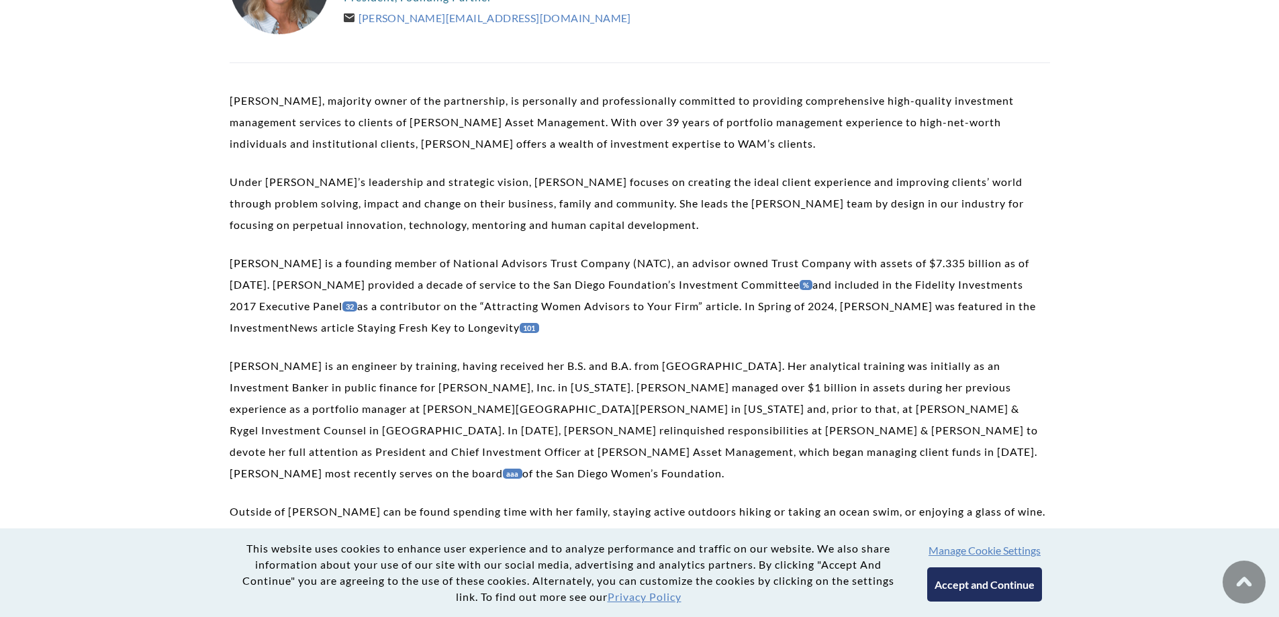
scroll to position [403, 0]
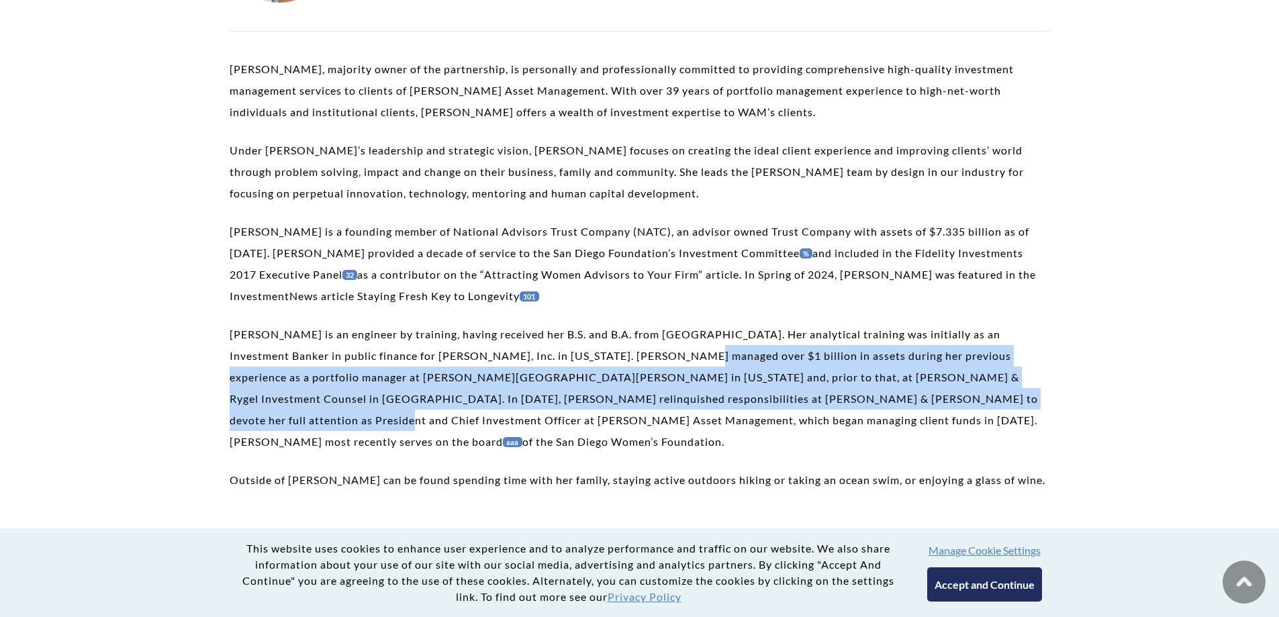
drag, startPoint x: 972, startPoint y: 410, endPoint x: 622, endPoint y: 360, distance: 353.9
click at [622, 360] on p "Carolyn is an engineer by training, having received her B.S. and B.A. from Stan…" at bounding box center [640, 388] width 820 height 129
drag, startPoint x: 211, startPoint y: 330, endPoint x: 953, endPoint y: 422, distance: 747.4
click at [953, 422] on p "Carolyn is an engineer by training, having received her B.S. and B.A. from Stan…" at bounding box center [640, 388] width 820 height 129
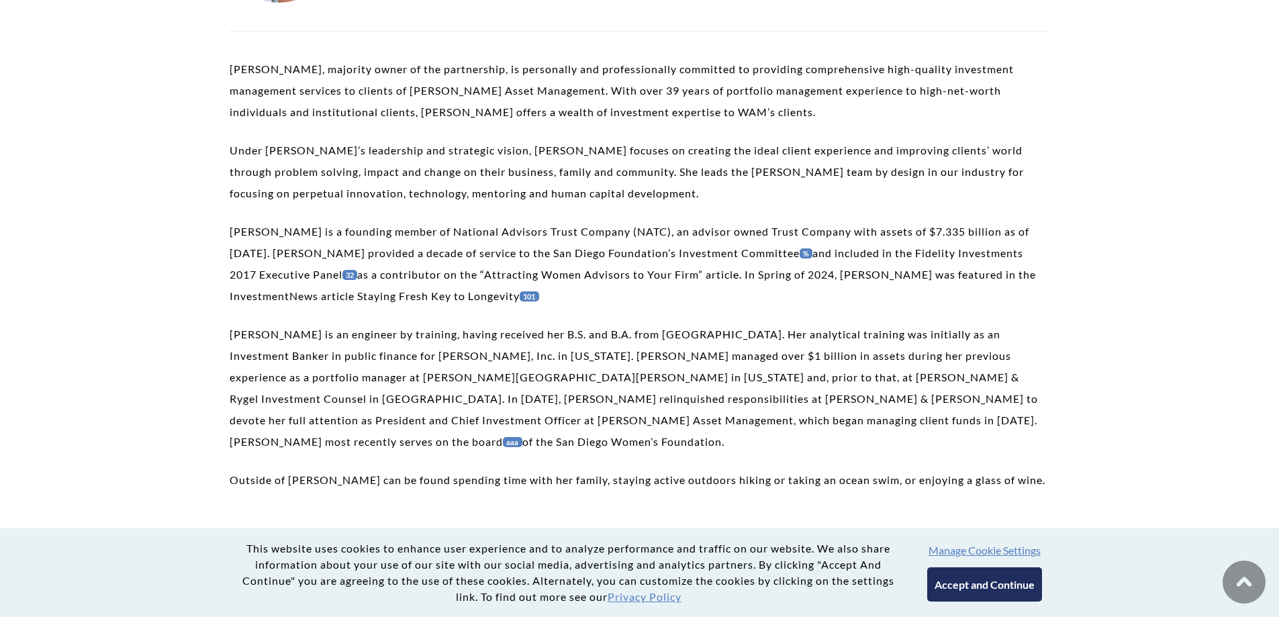
drag, startPoint x: 271, startPoint y: 339, endPoint x: 961, endPoint y: 416, distance: 694.3
click at [961, 416] on p "Carolyn is an engineer by training, having received her B.S. and B.A. from Stan…" at bounding box center [640, 388] width 820 height 129
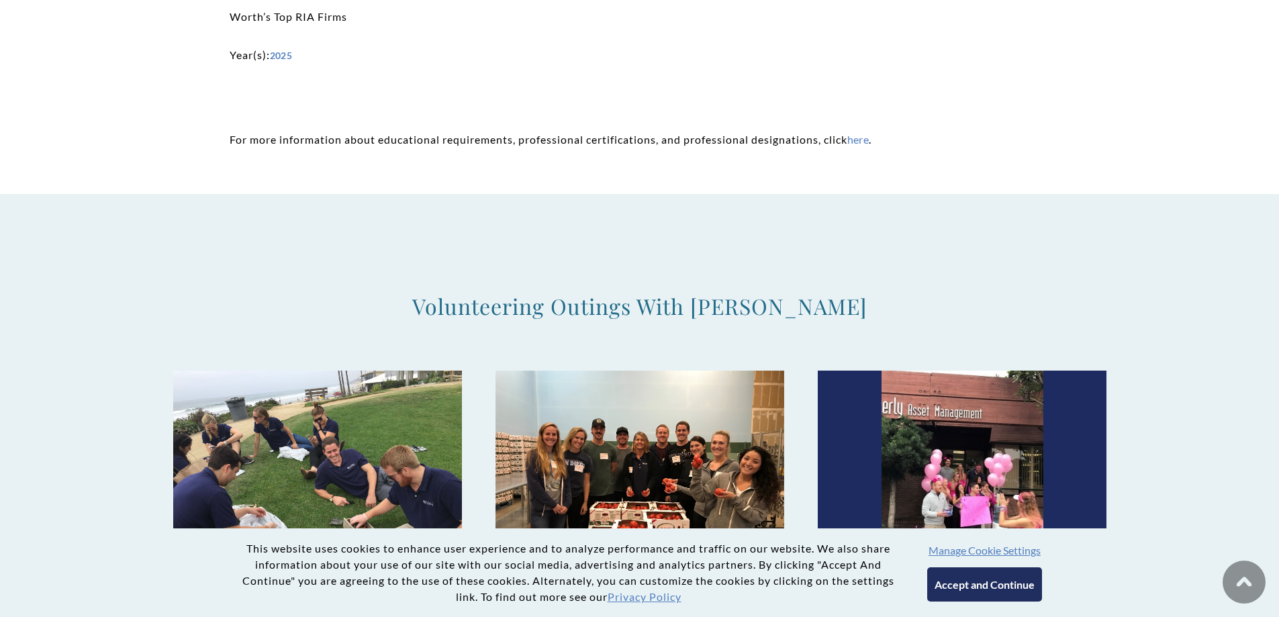
scroll to position [3356, 0]
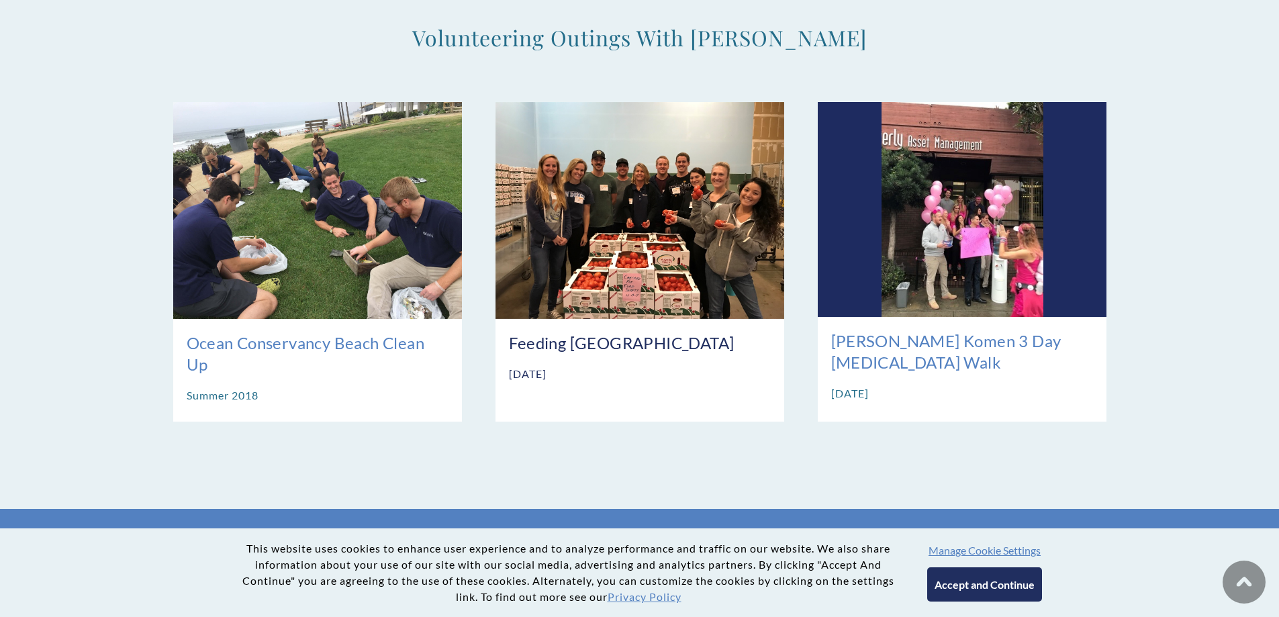
click at [599, 195] on img at bounding box center [639, 210] width 289 height 216
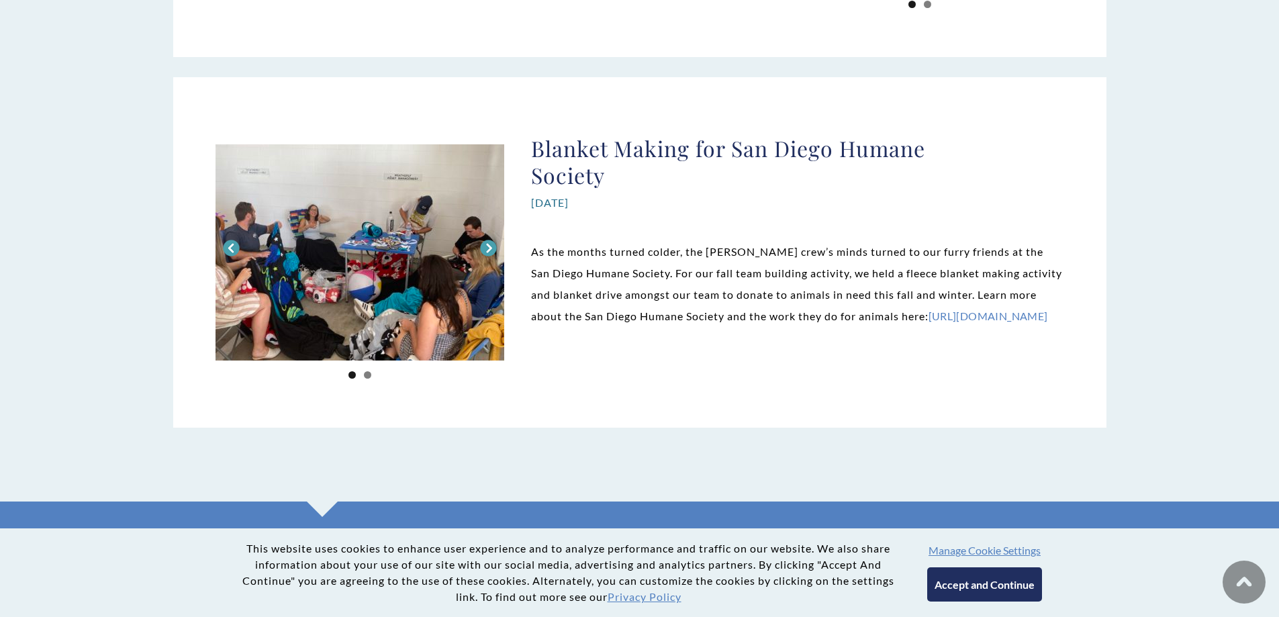
scroll to position [8972, 0]
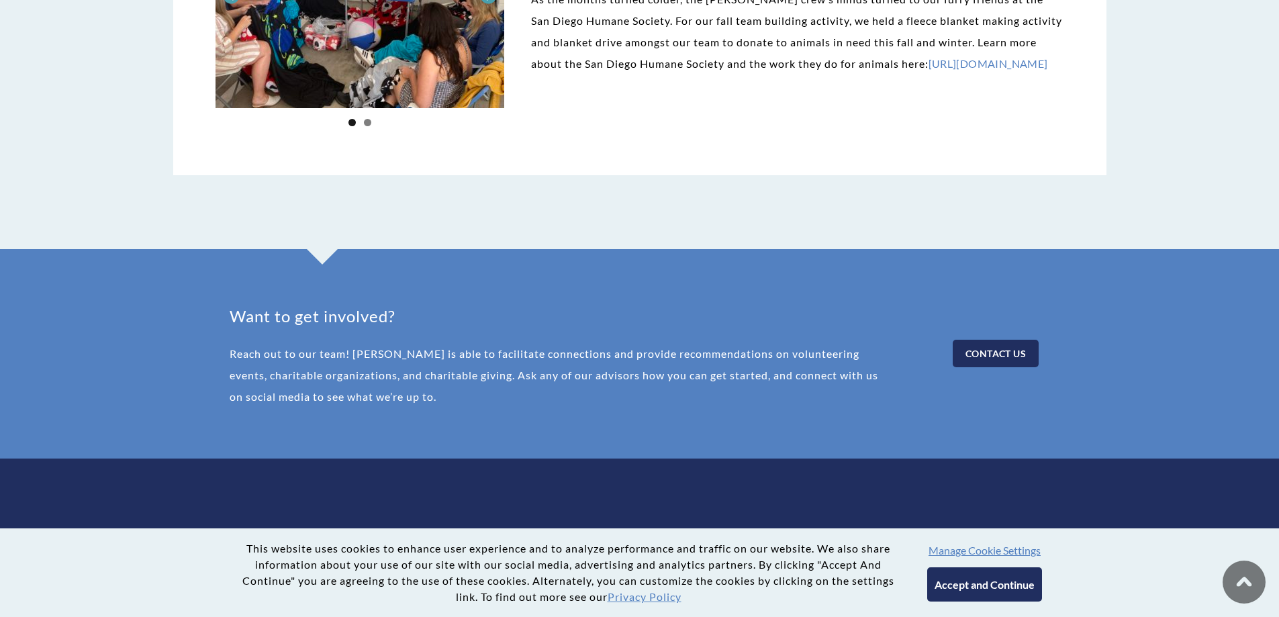
click at [1235, 570] on img at bounding box center [1243, 581] width 43 height 43
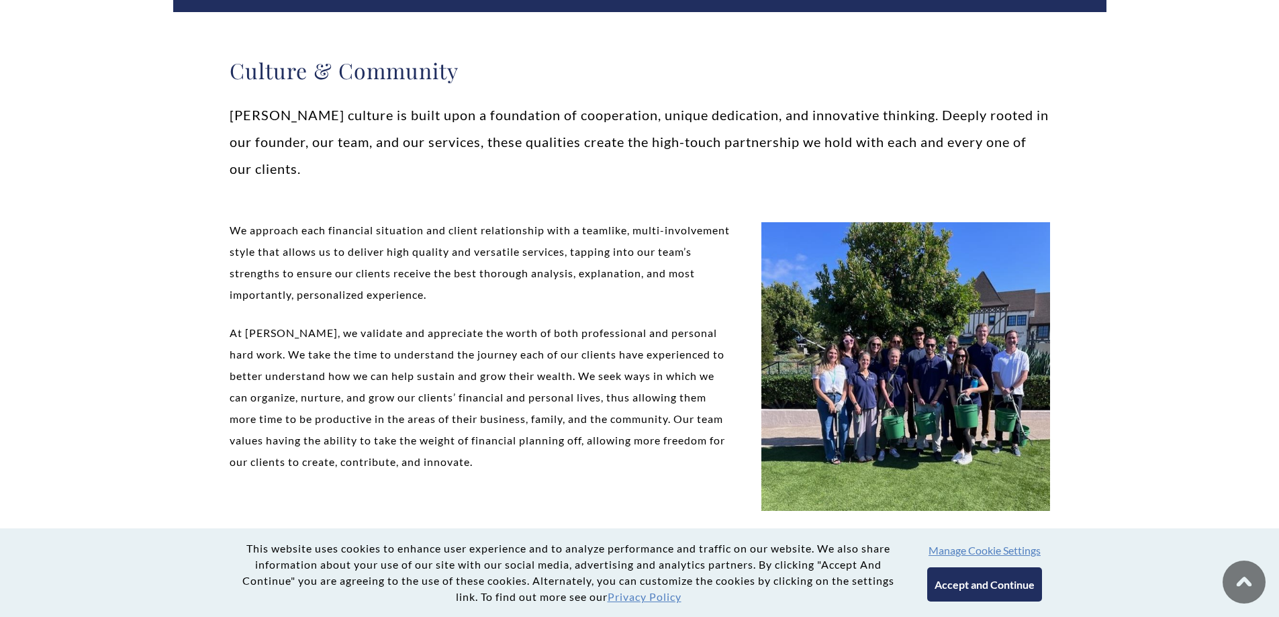
scroll to position [0, 0]
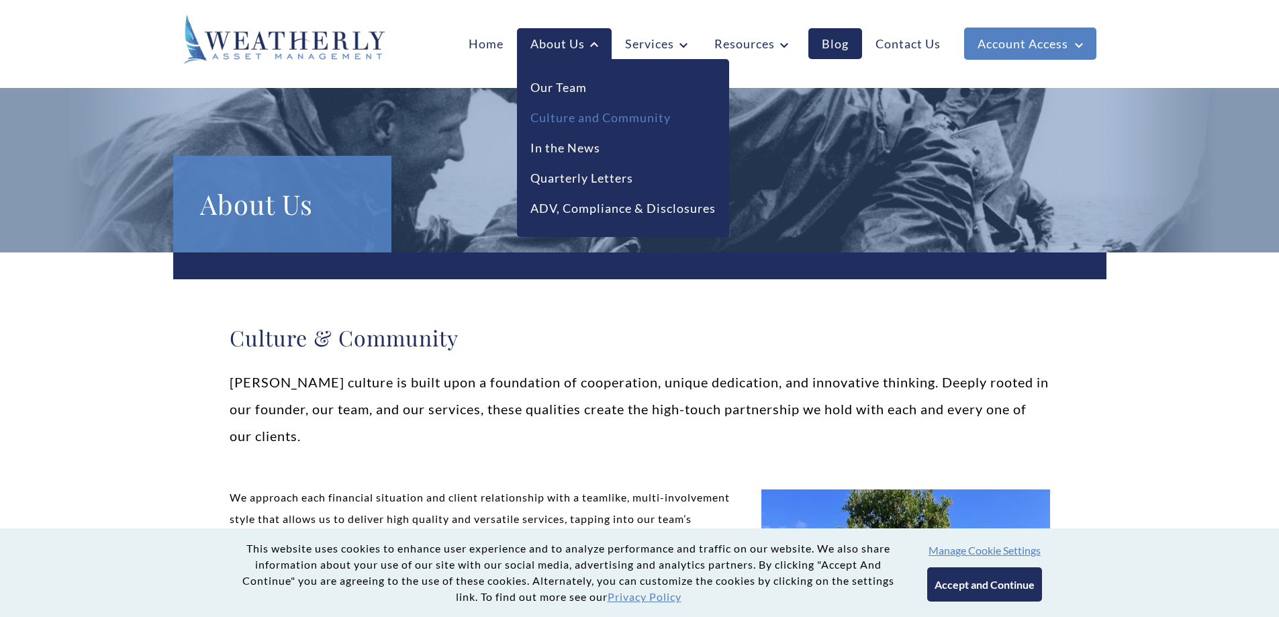
click at [570, 113] on link "Culture and Community" at bounding box center [600, 118] width 140 height 18
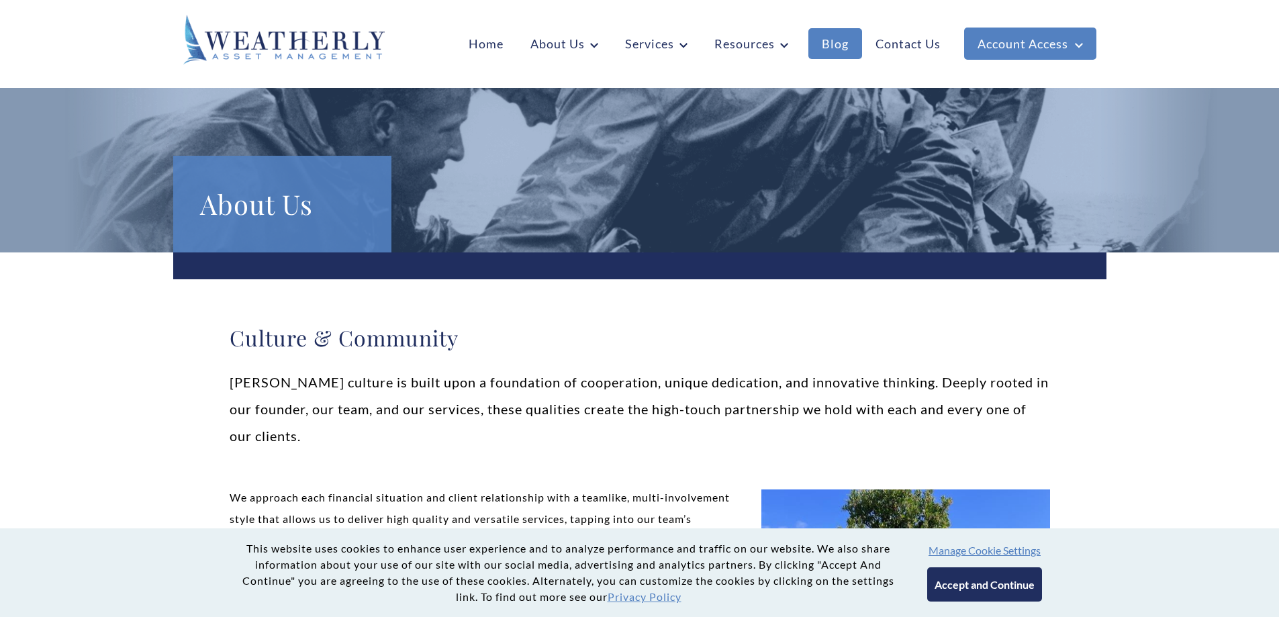
click at [834, 41] on link "Blog" at bounding box center [835, 43] width 54 height 31
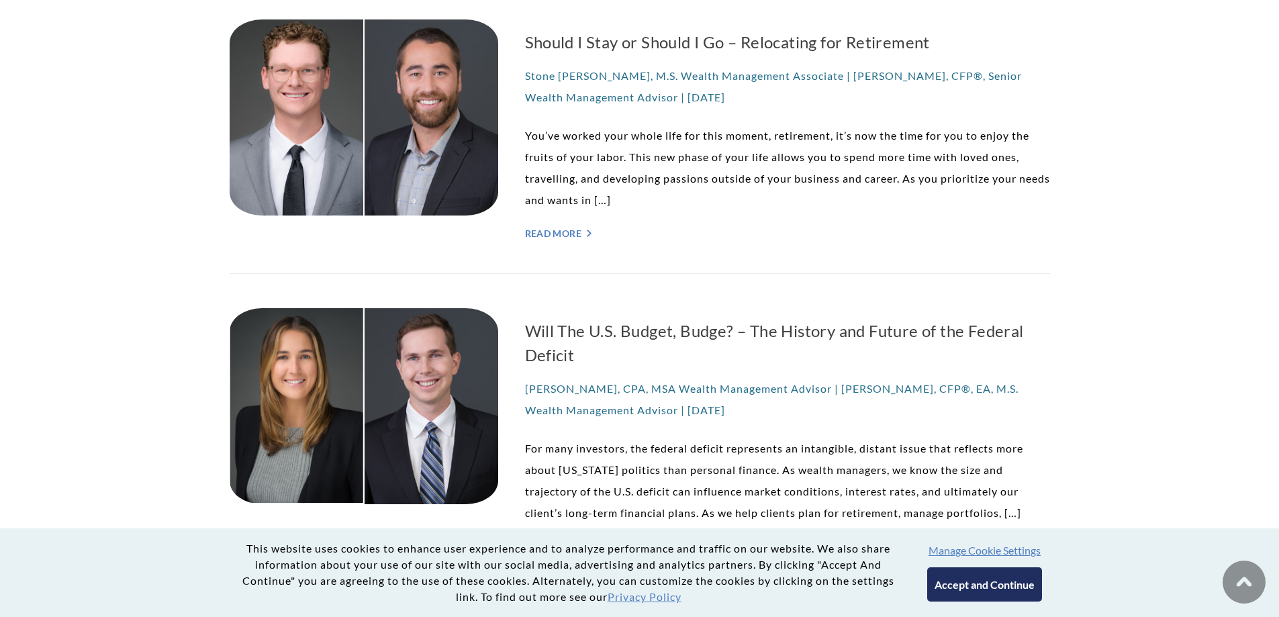
scroll to position [1670, 0]
